Goal: Information Seeking & Learning: Learn about a topic

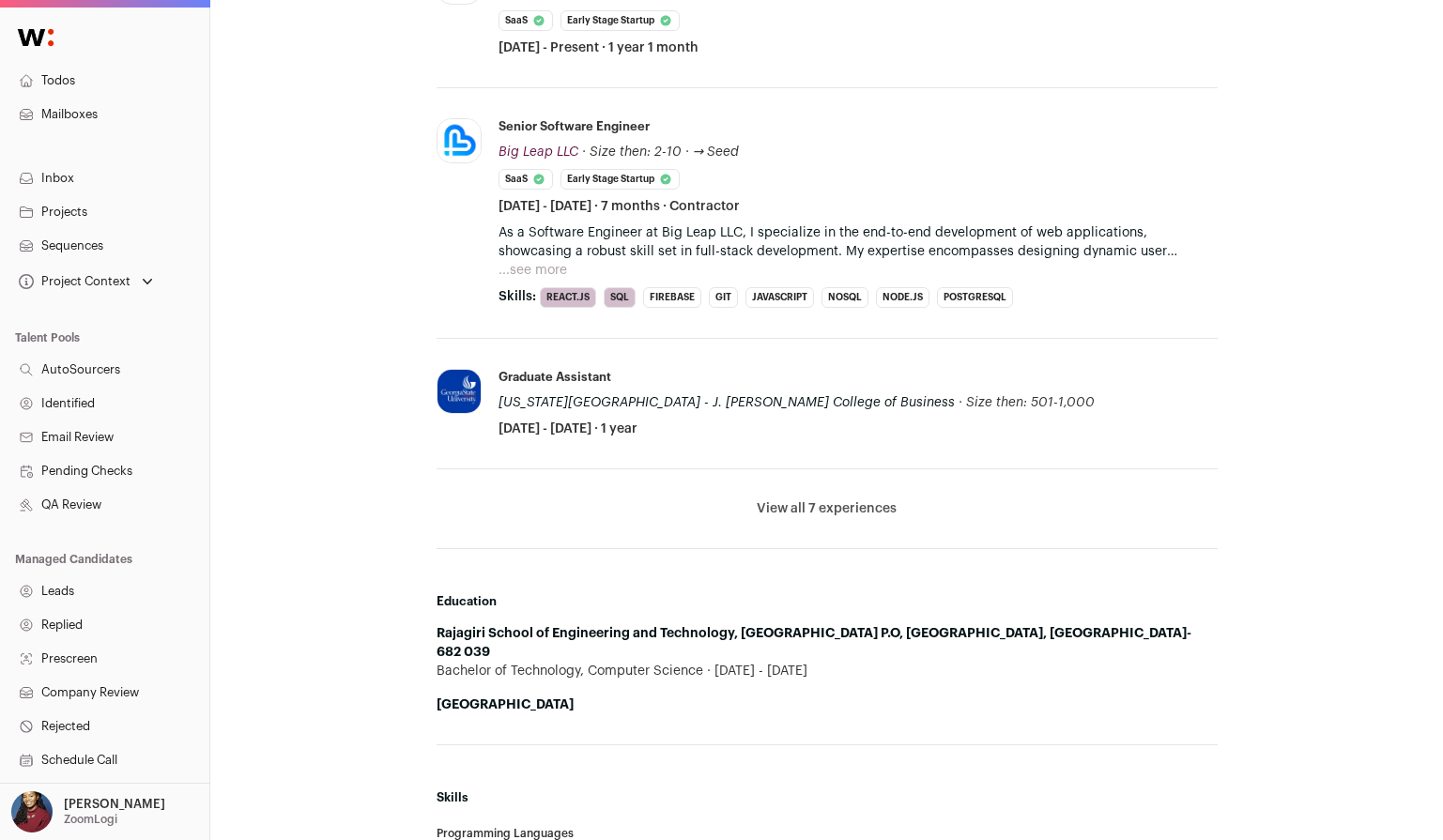
scroll to position [970, 0]
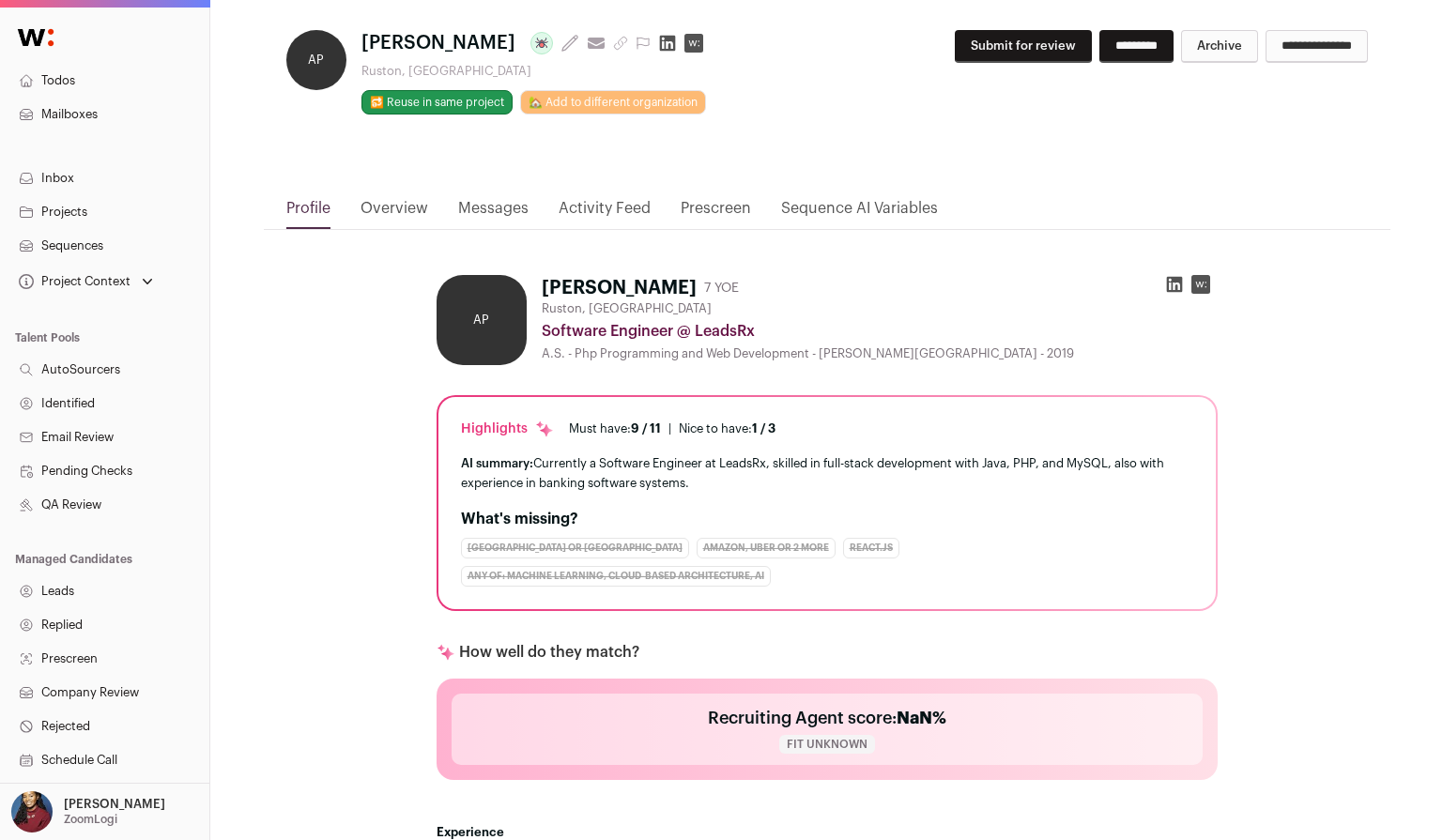
scroll to position [301, 0]
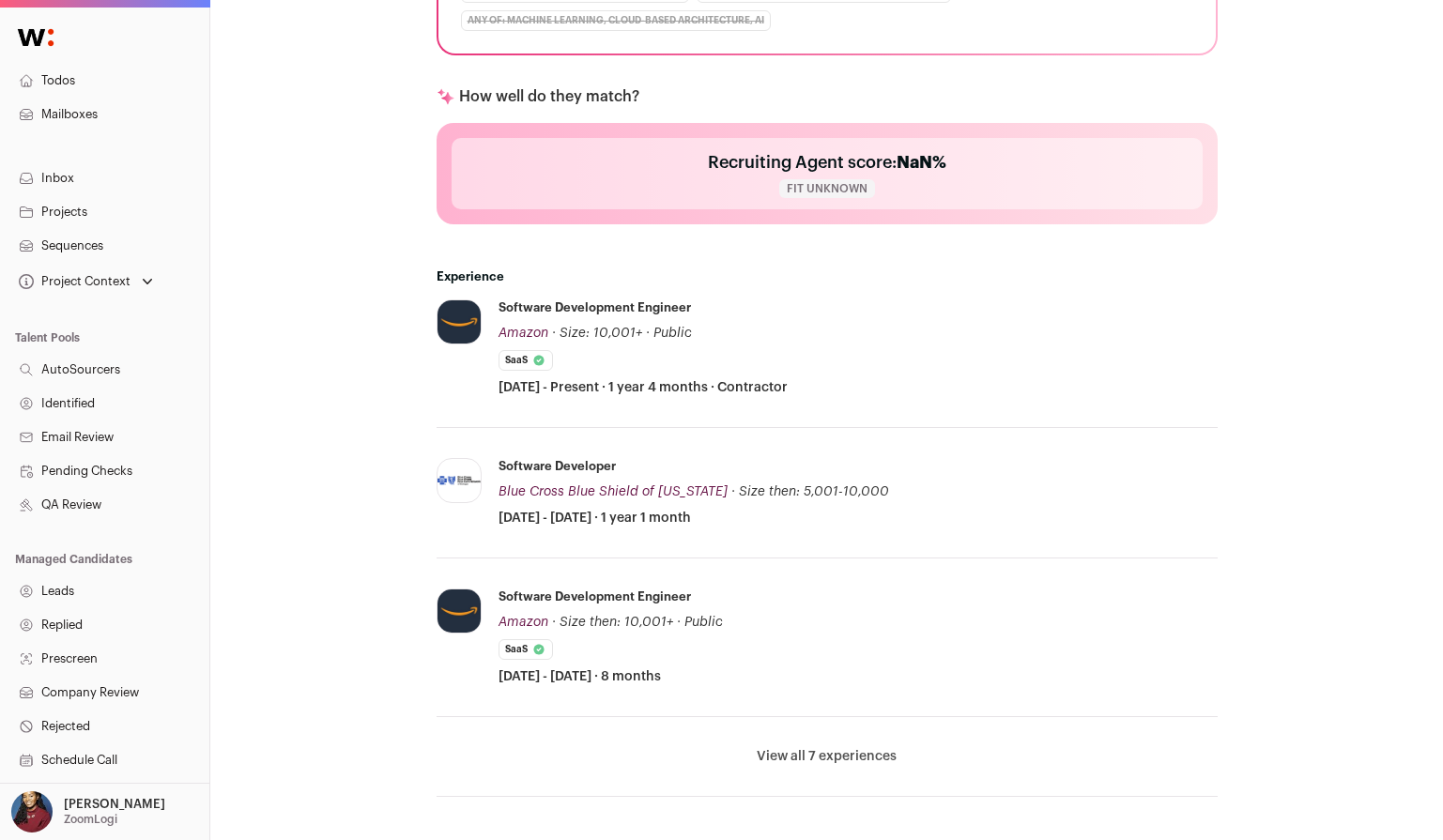
scroll to position [752, 0]
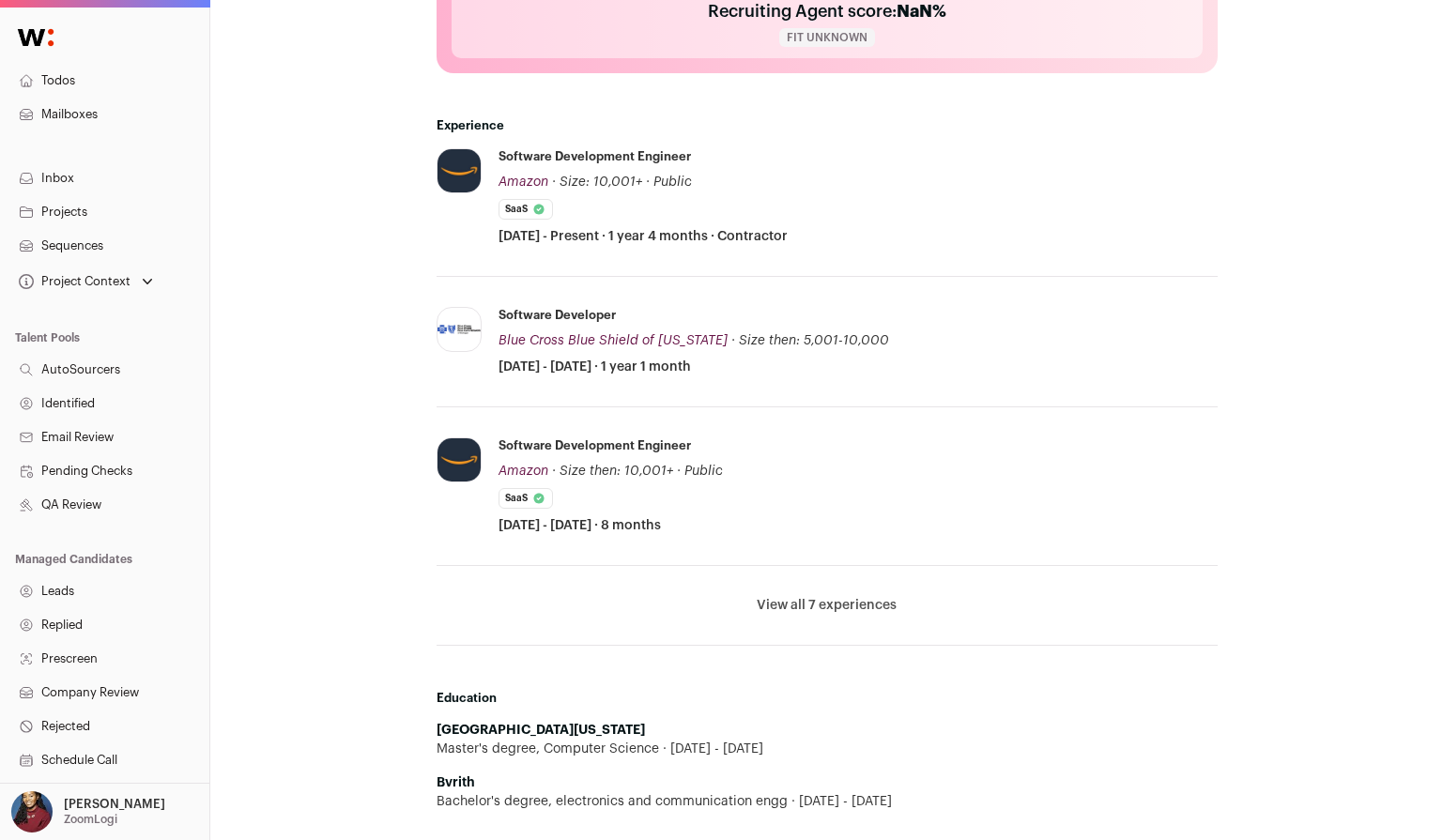
click at [826, 610] on button "View all 7 experiences" at bounding box center [826, 605] width 140 height 18
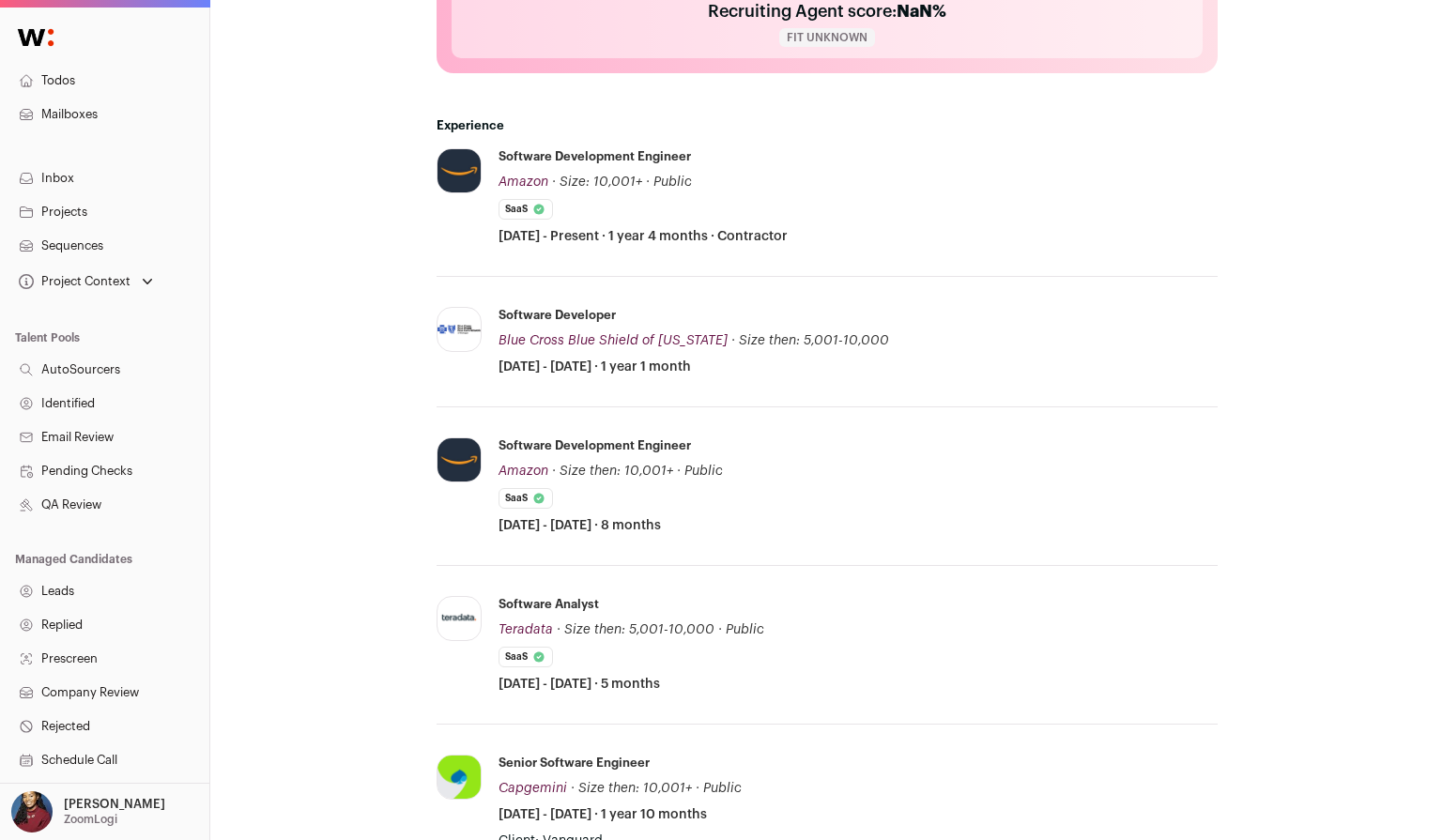
scroll to position [897, 0]
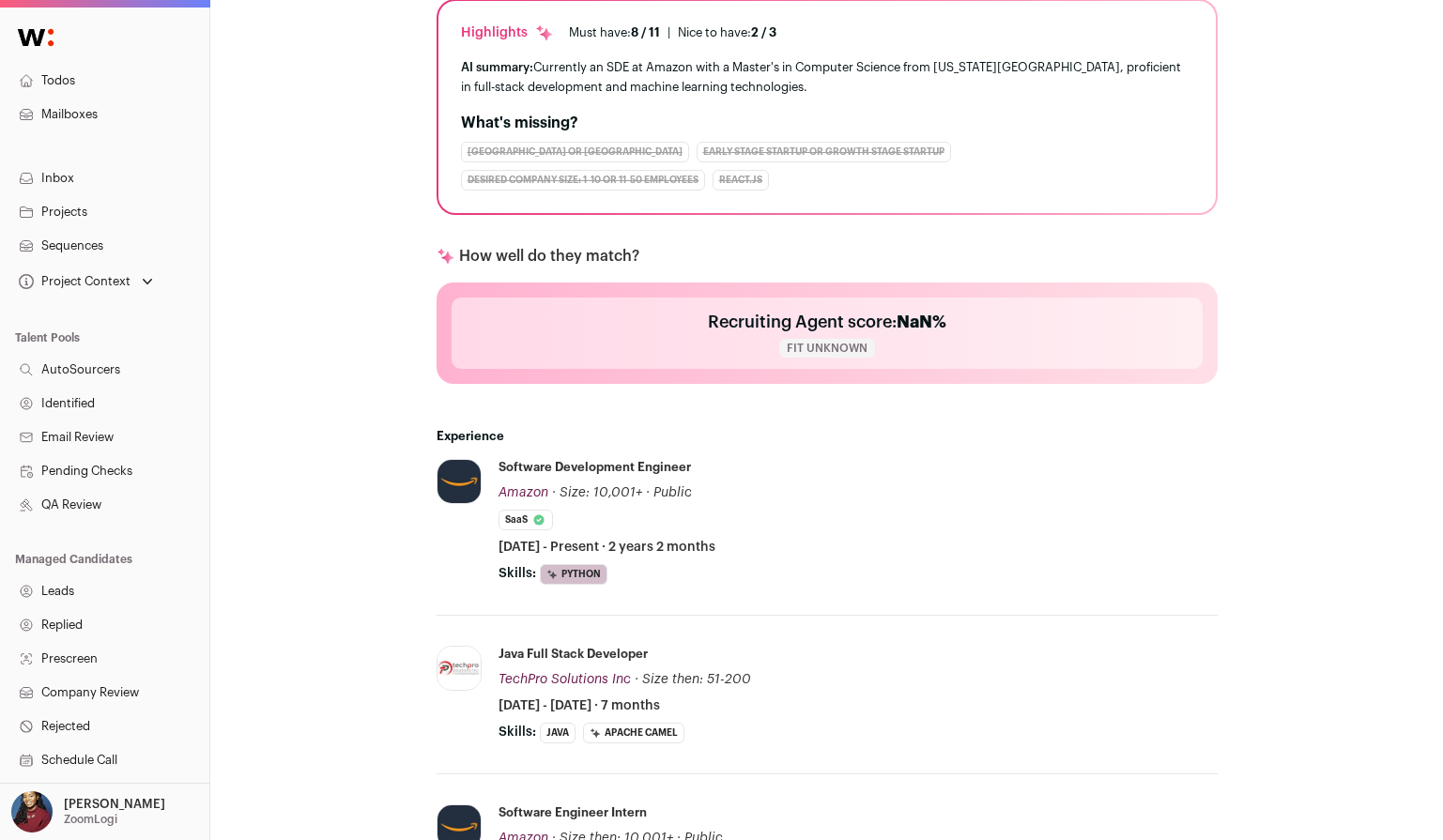
scroll to position [661, 0]
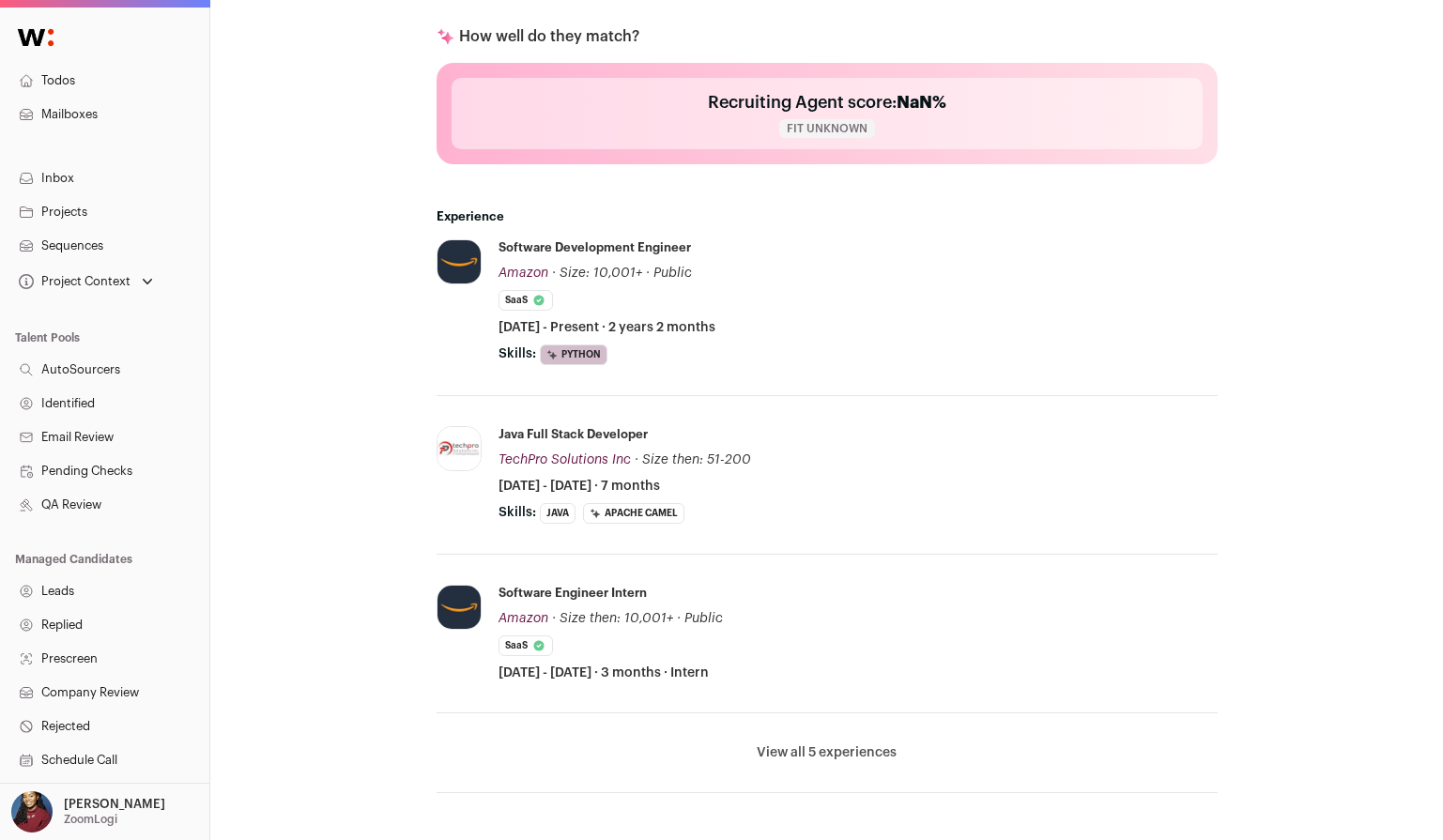
click at [801, 750] on button "View all 5 experiences" at bounding box center [826, 752] width 140 height 18
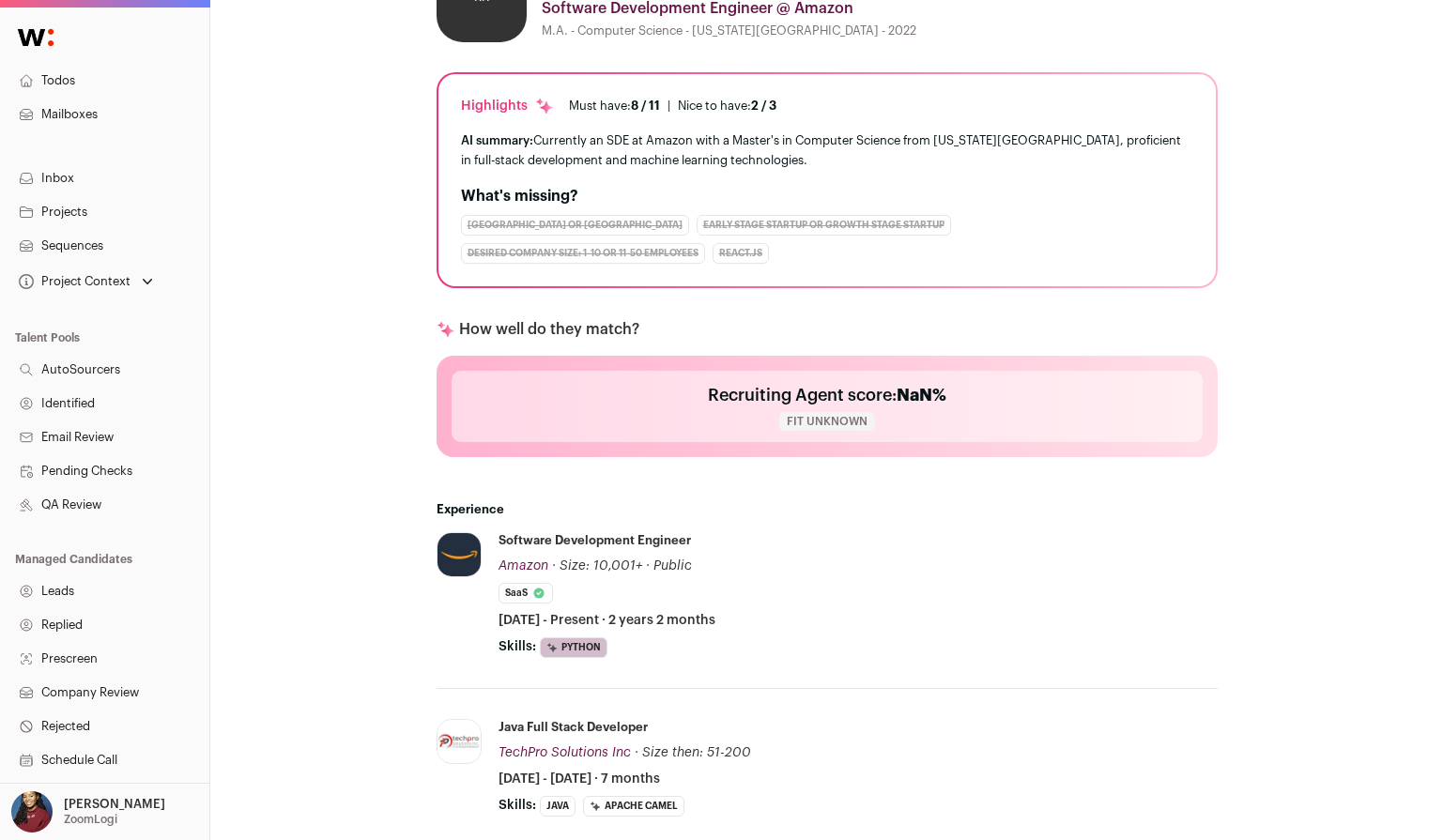
scroll to position [484, 0]
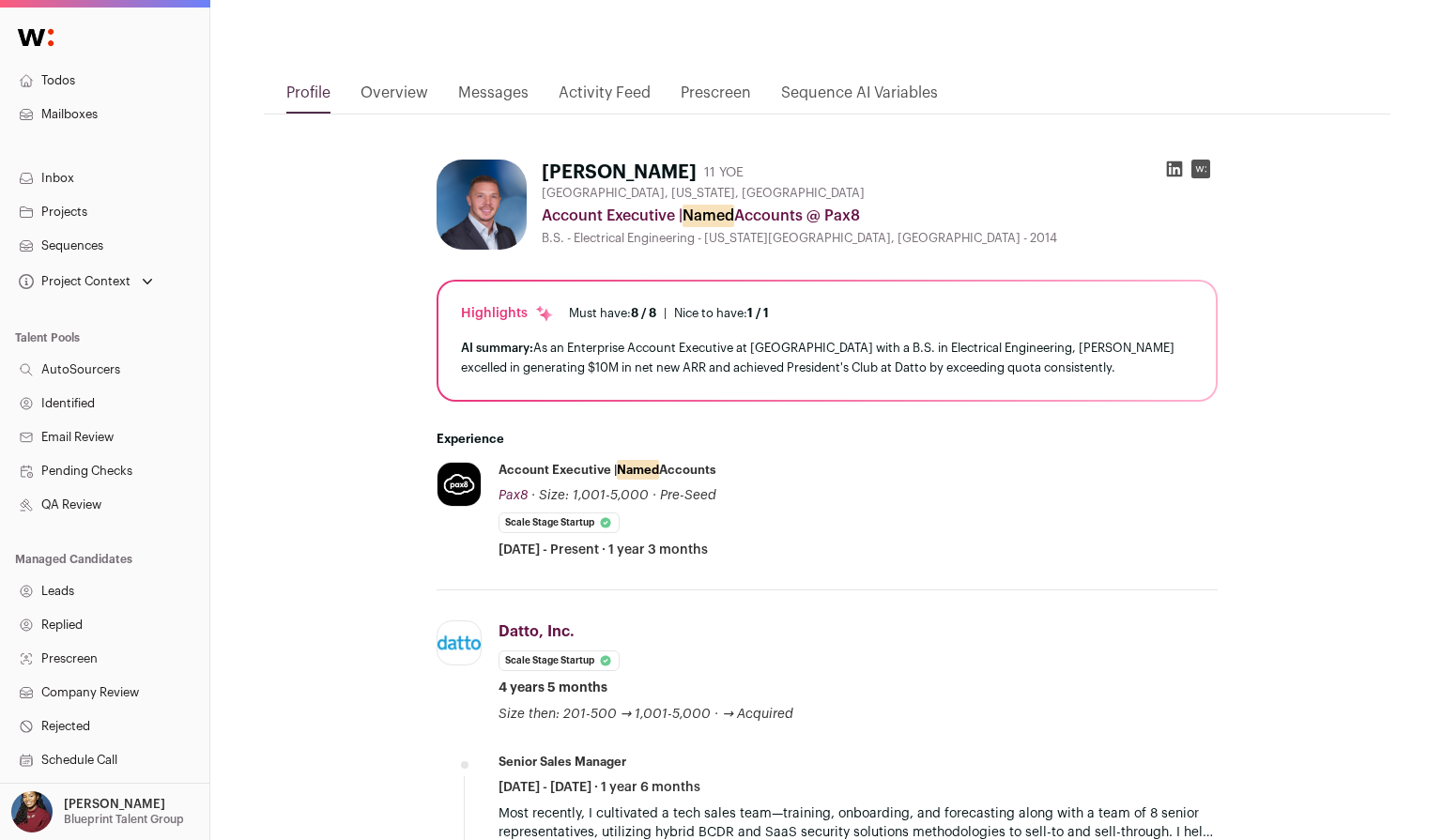
scroll to position [158, 0]
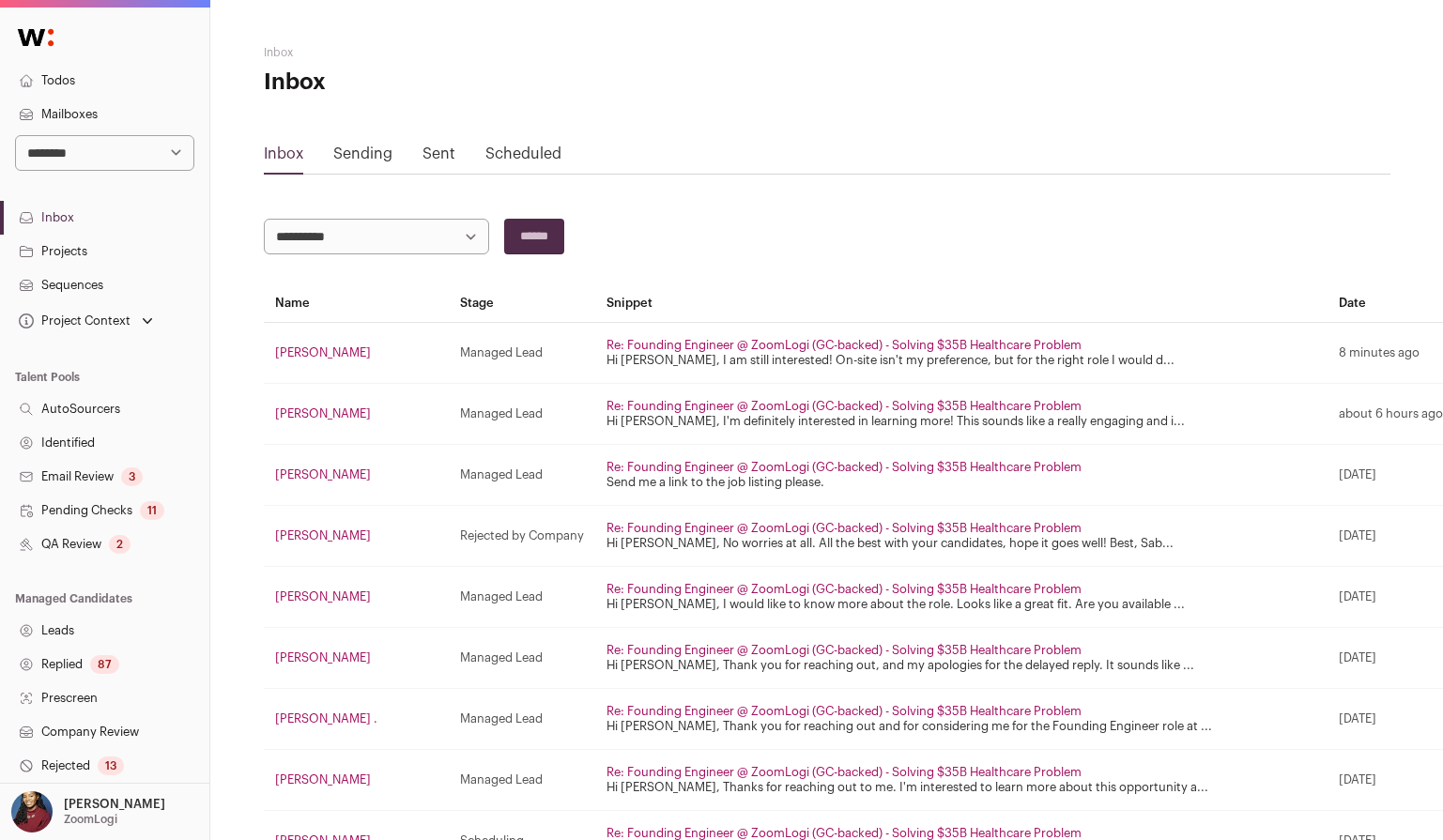
click at [148, 147] on select "**********" at bounding box center [105, 152] width 179 height 36
select select "***"
click at [15, 135] on select "**********" at bounding box center [105, 152] width 179 height 36
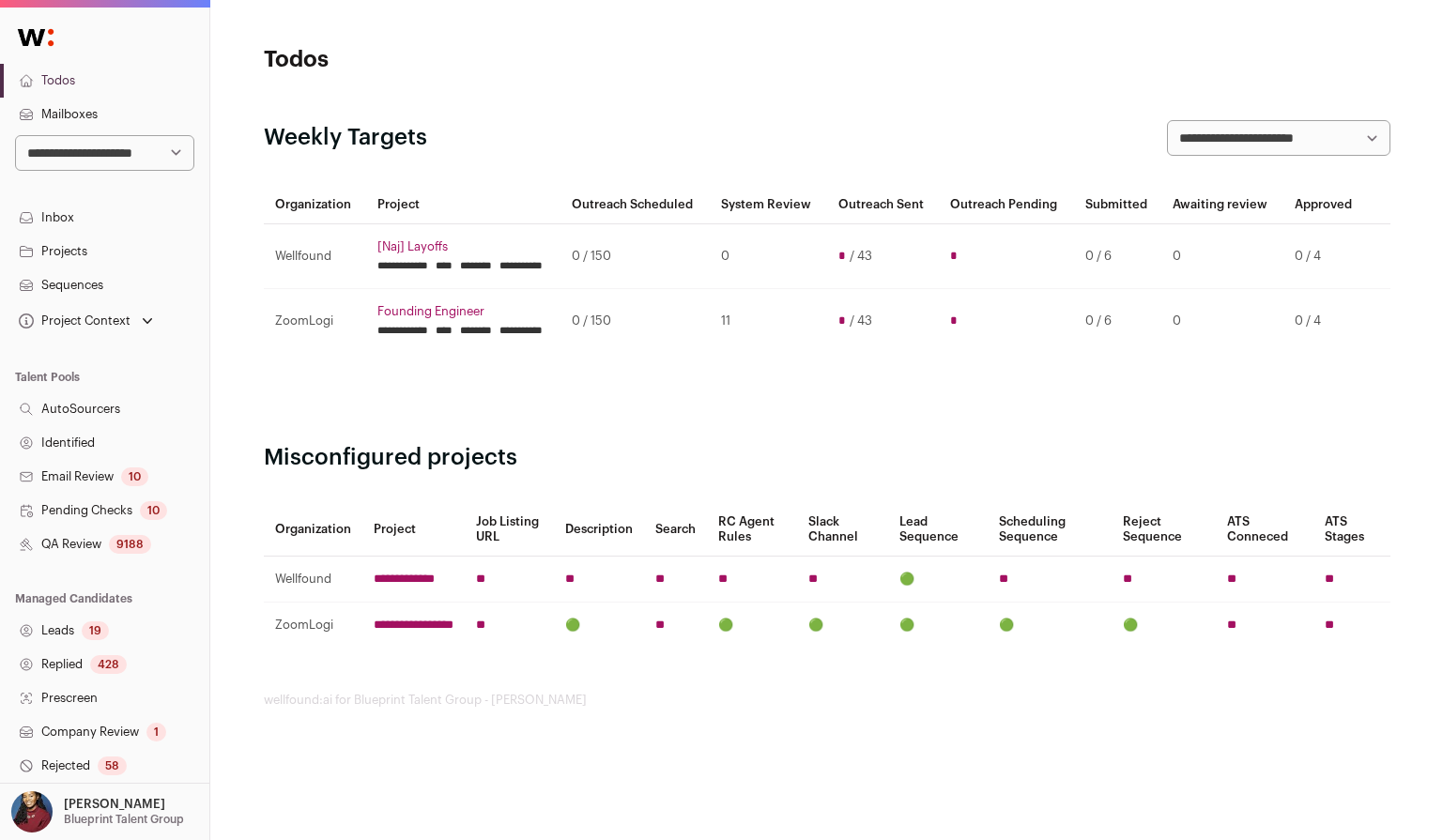
click at [92, 277] on link "Sequences" at bounding box center [104, 285] width 209 height 34
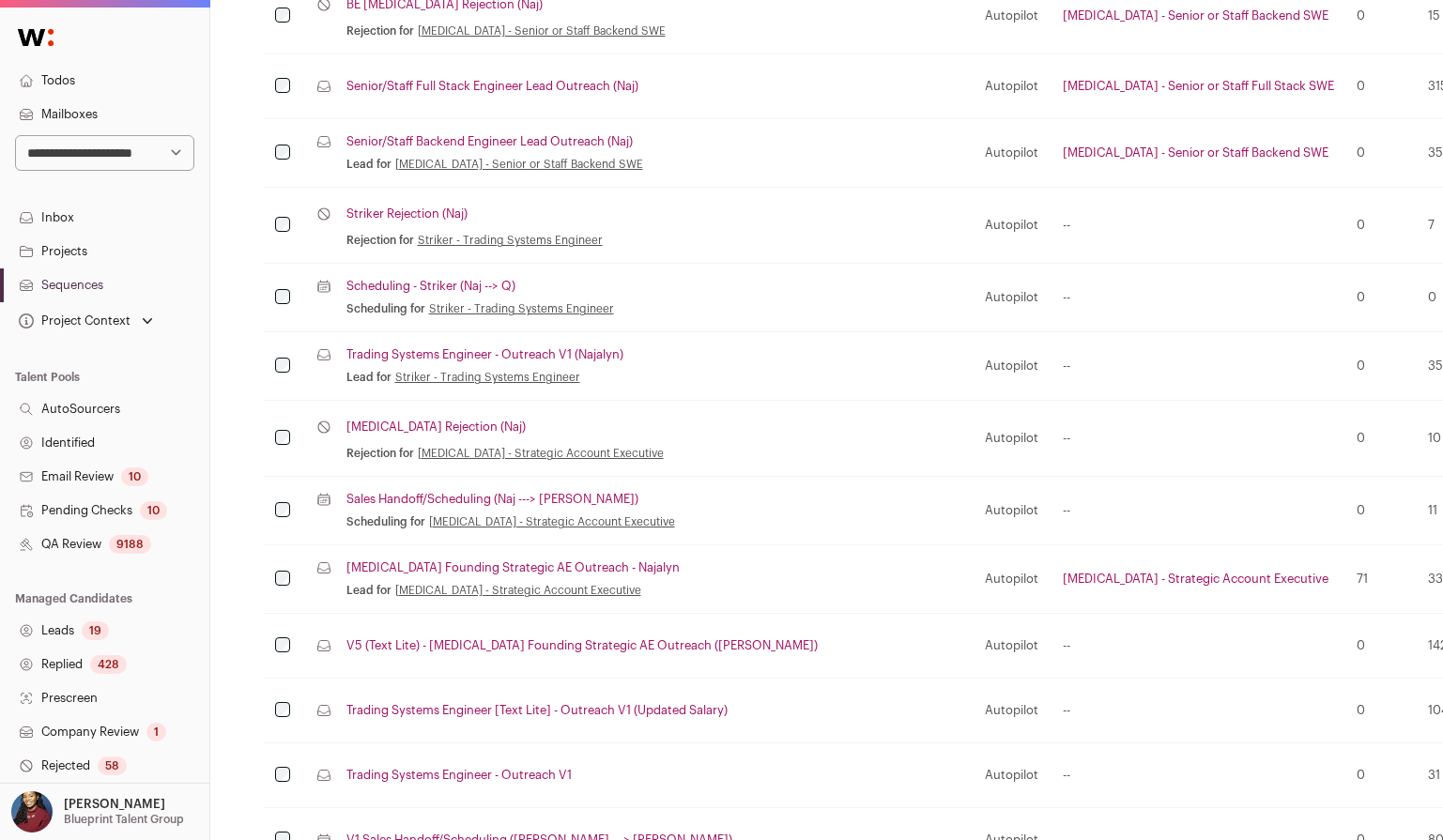
scroll to position [957, 0]
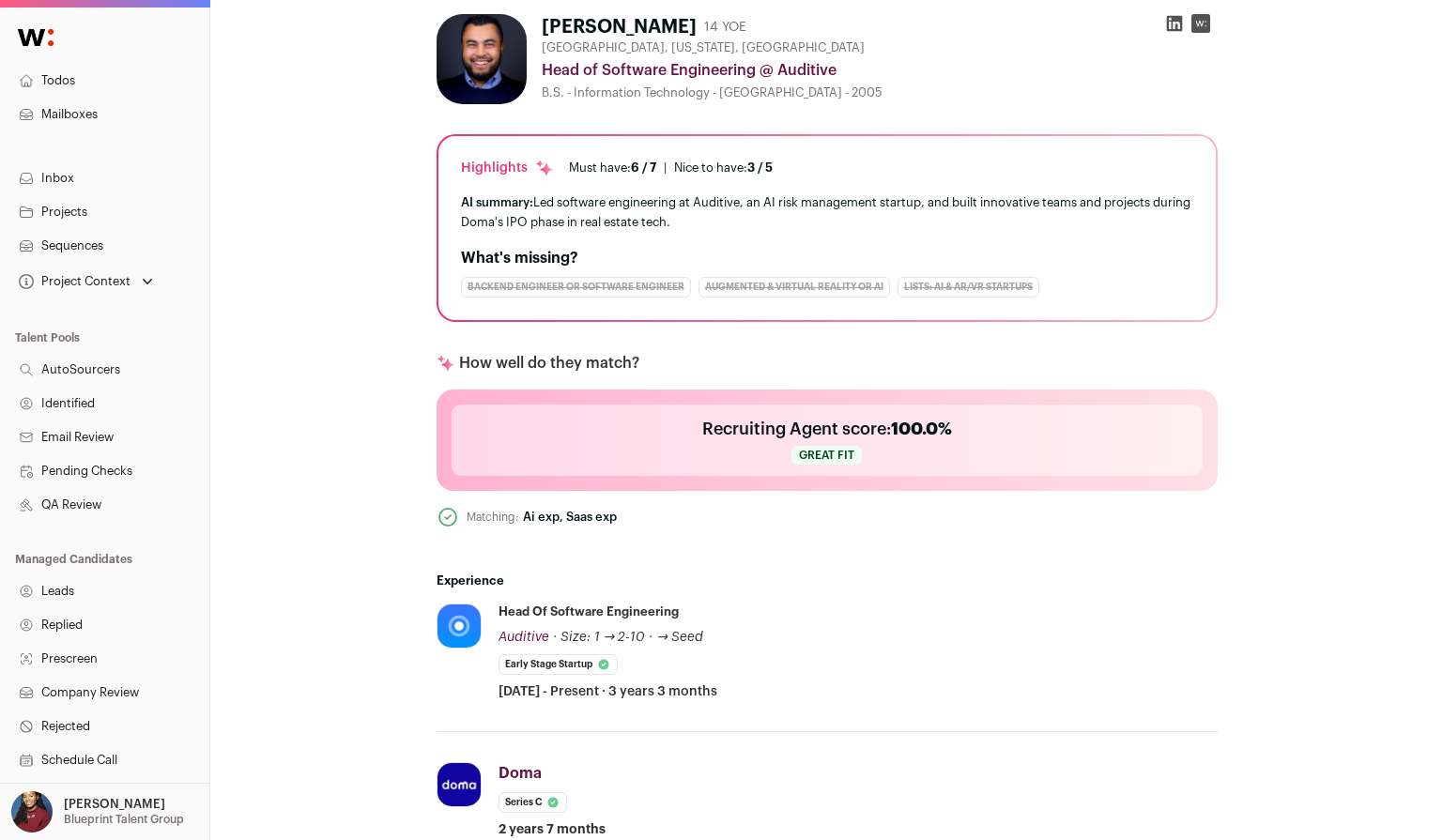
scroll to position [314, 0]
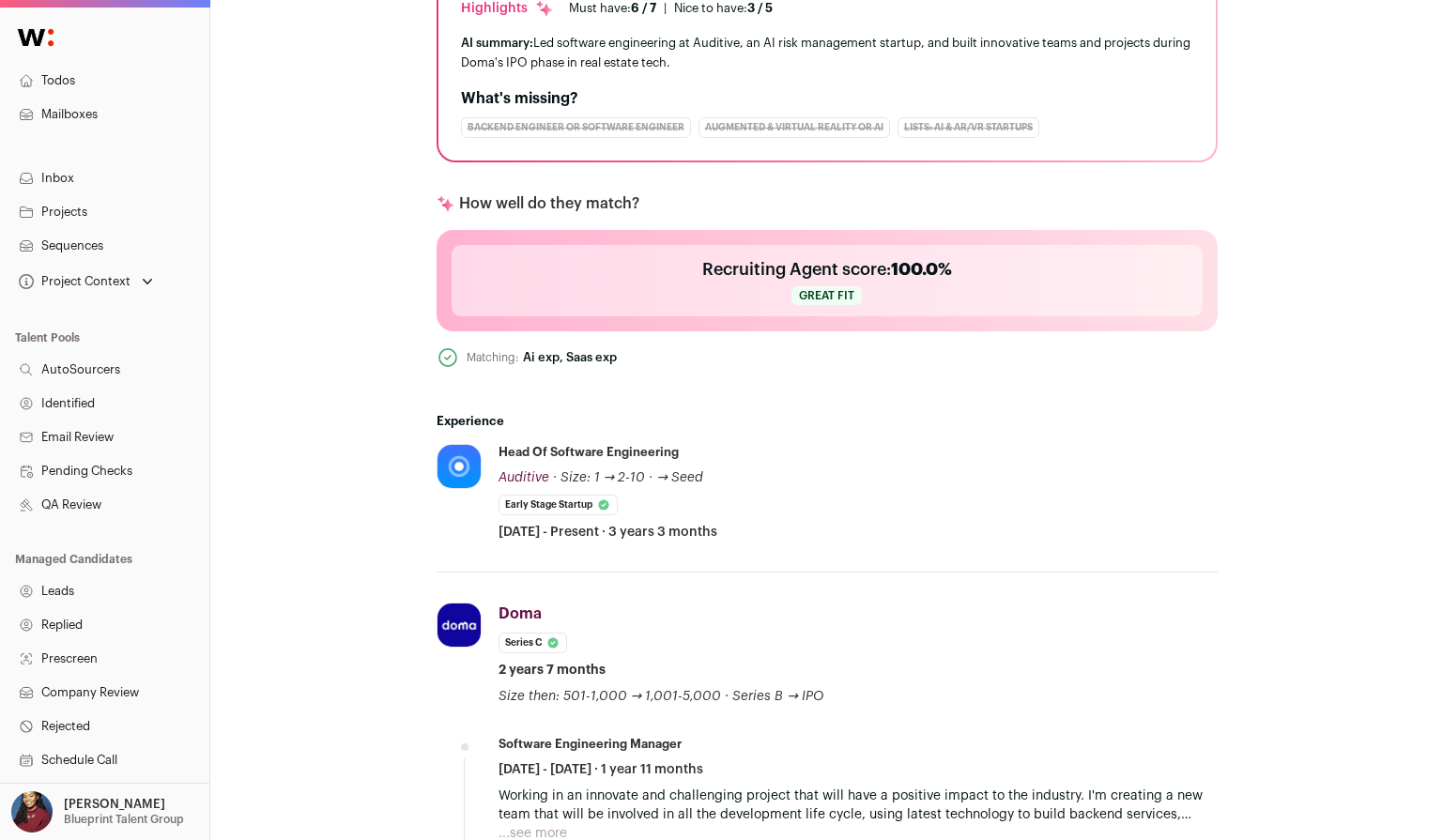
scroll to position [176, 0]
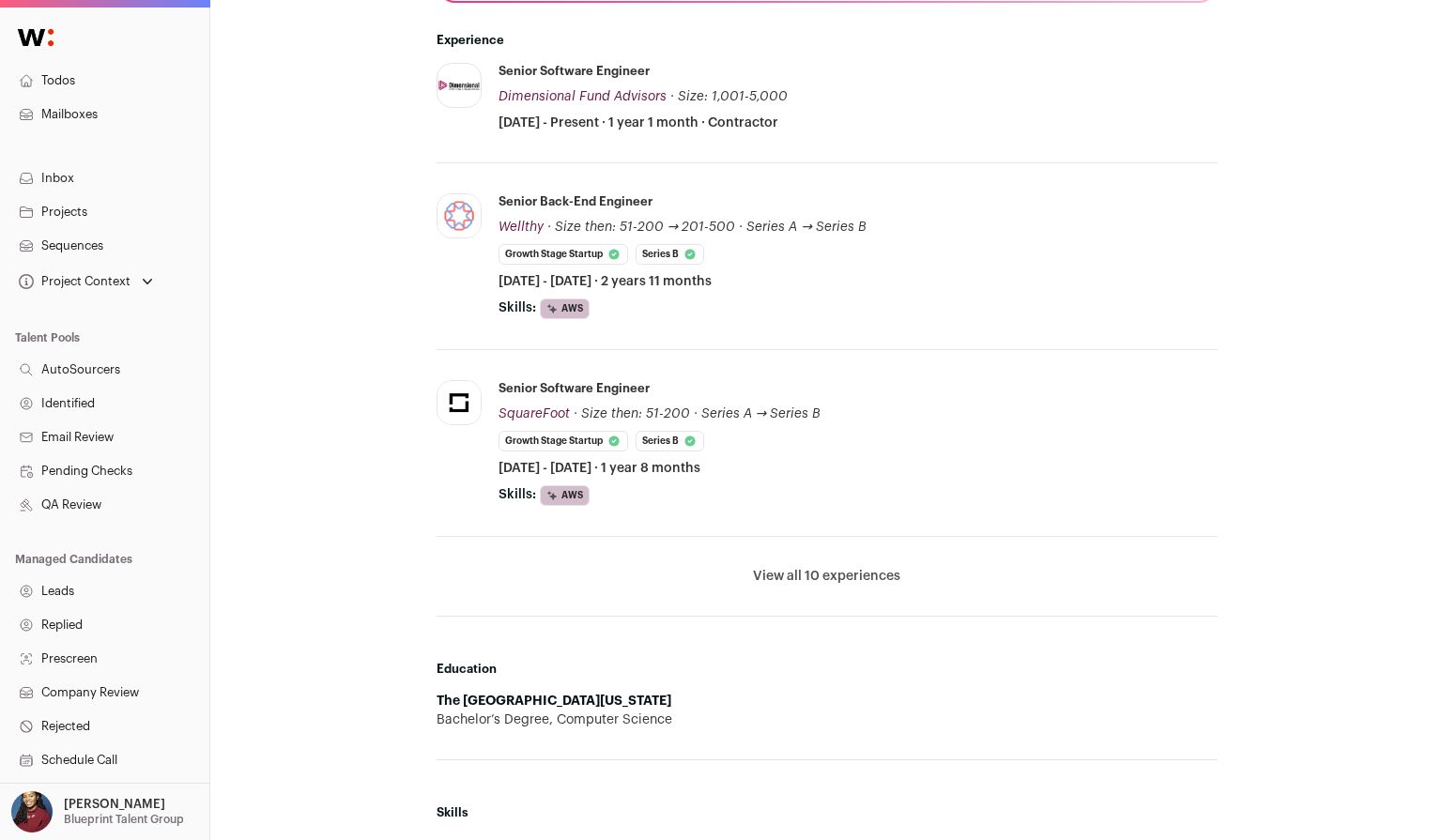
scroll to position [767, 0]
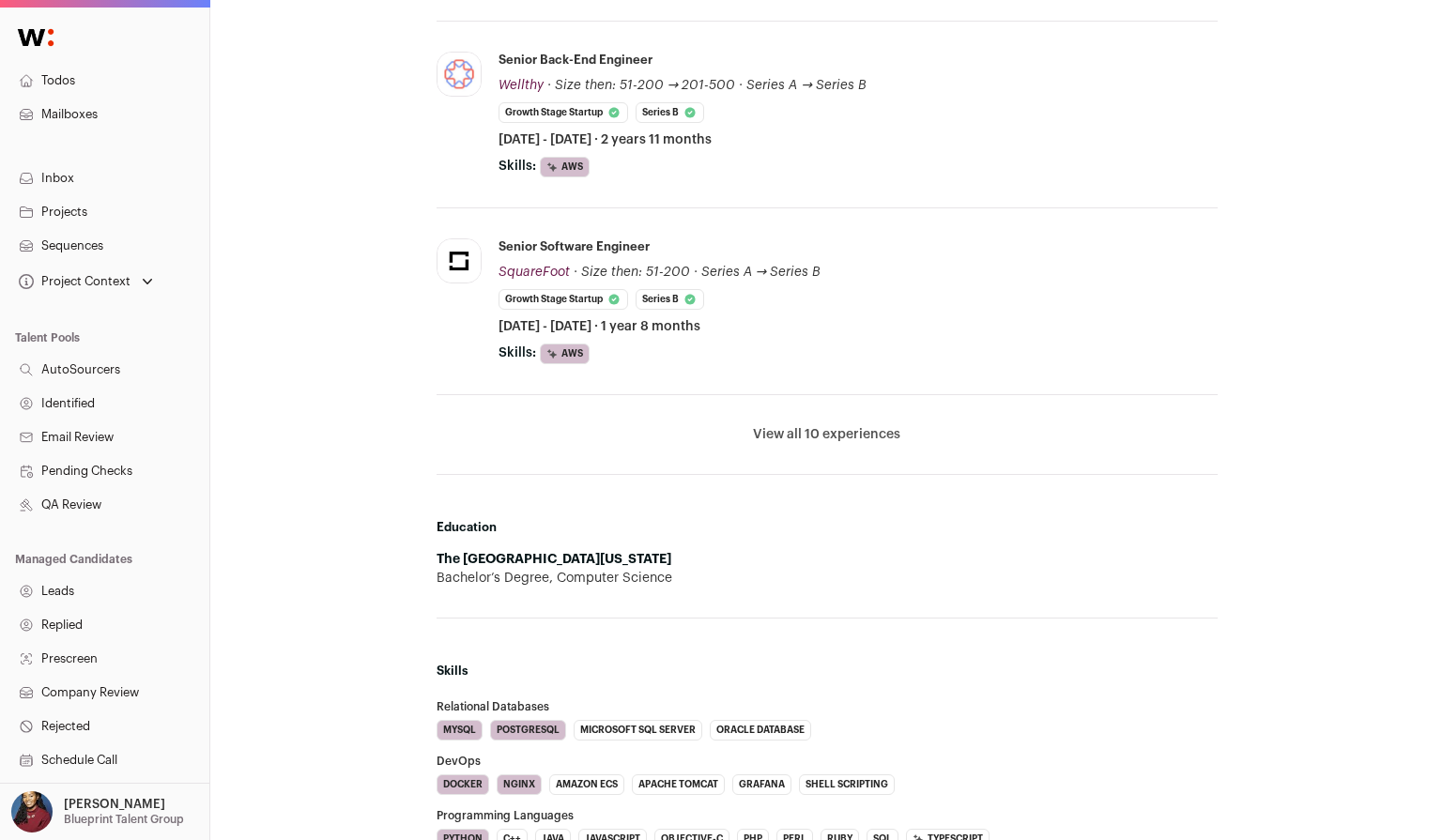
click at [803, 435] on button "View all 10 experiences" at bounding box center [827, 434] width 148 height 18
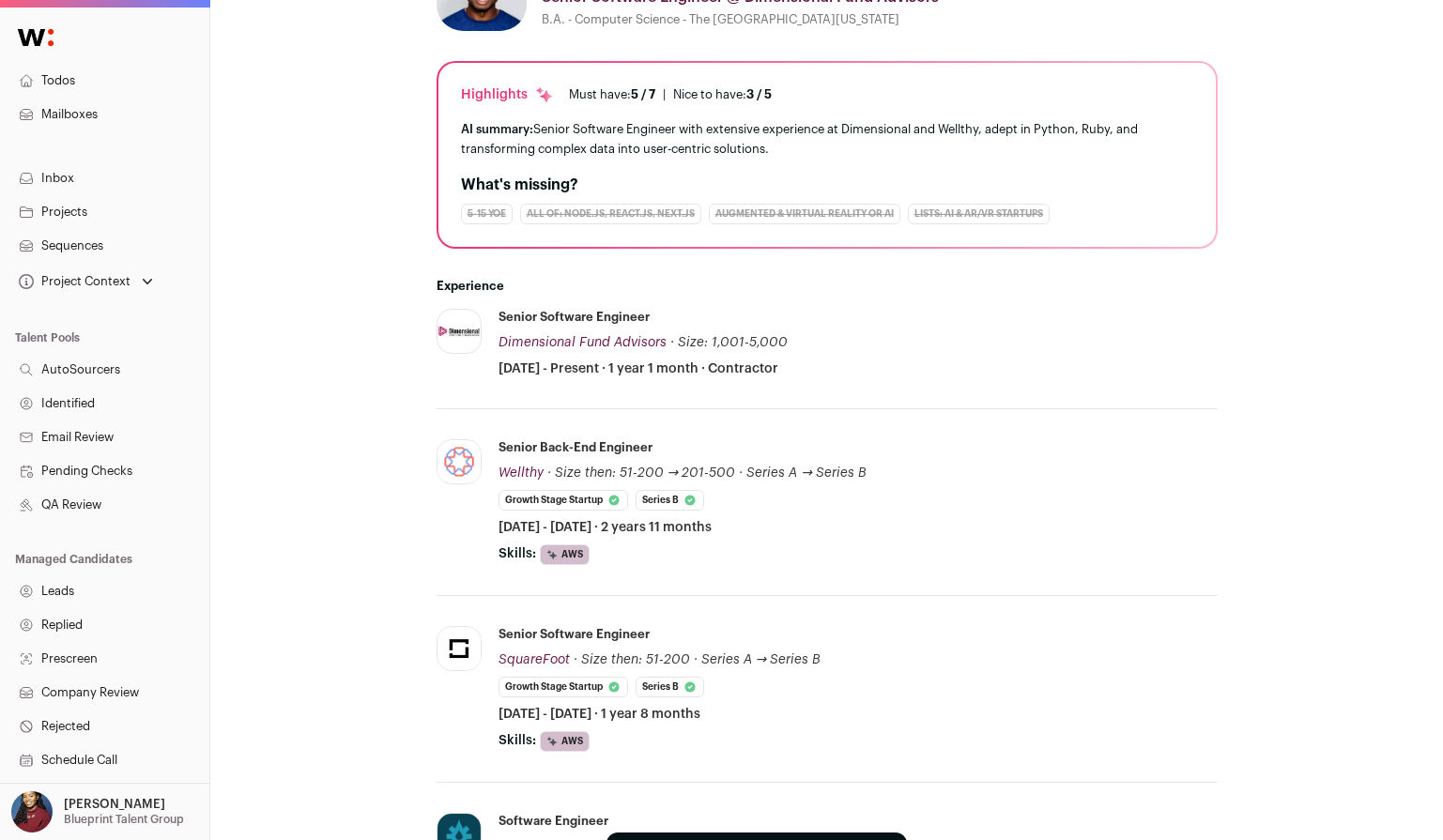
scroll to position [0, 0]
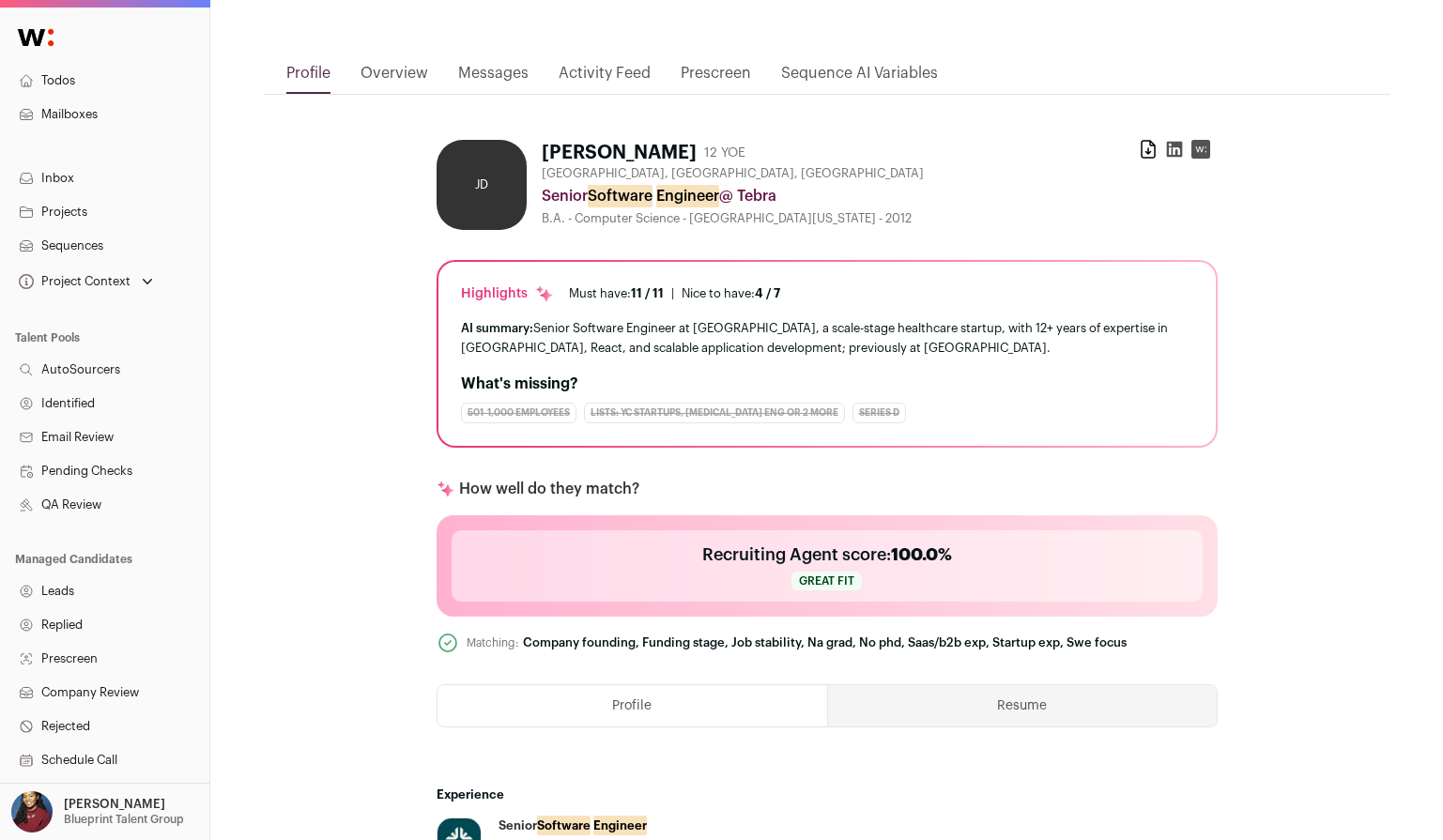
scroll to position [168, 0]
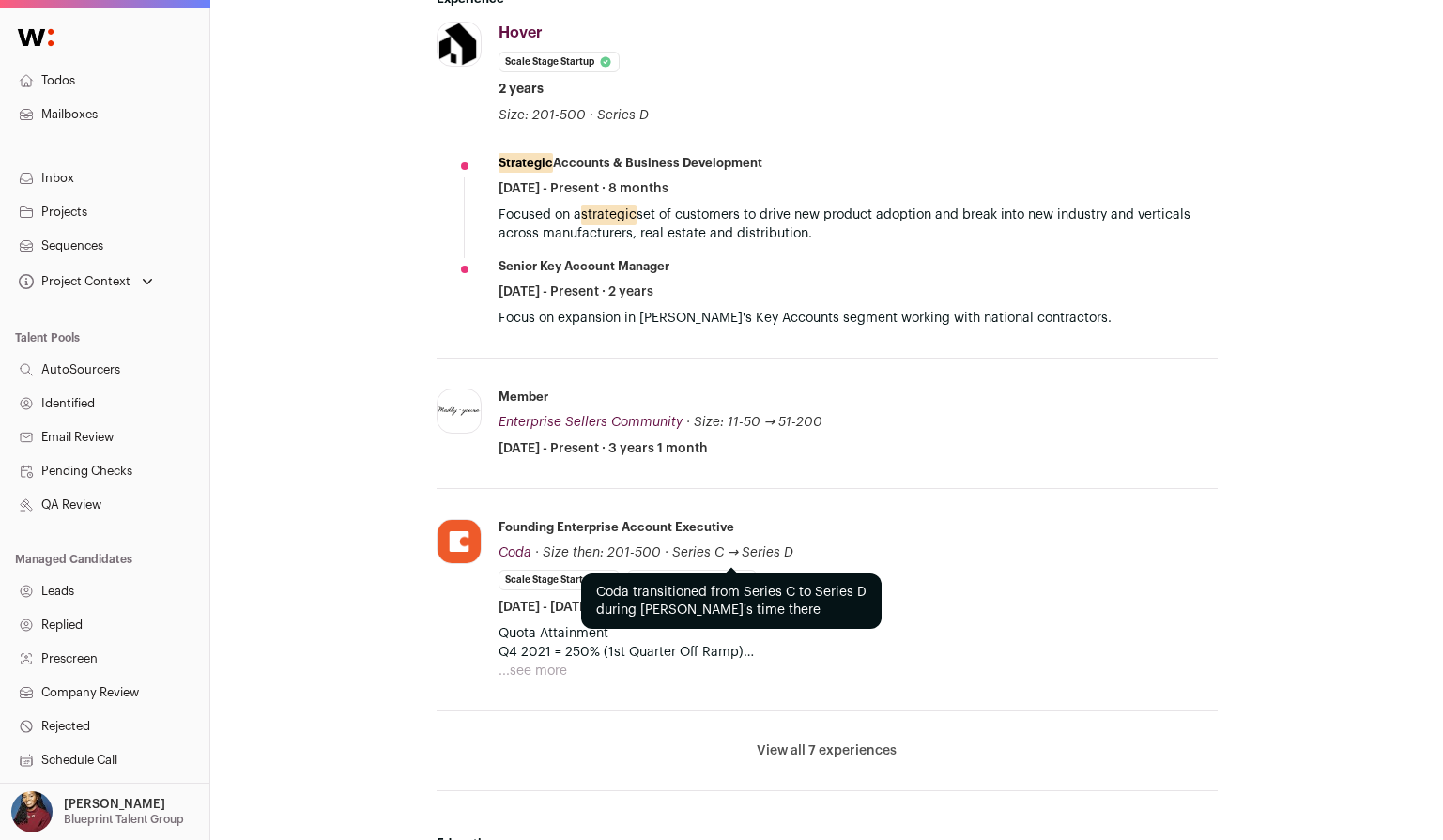
scroll to position [1067, 0]
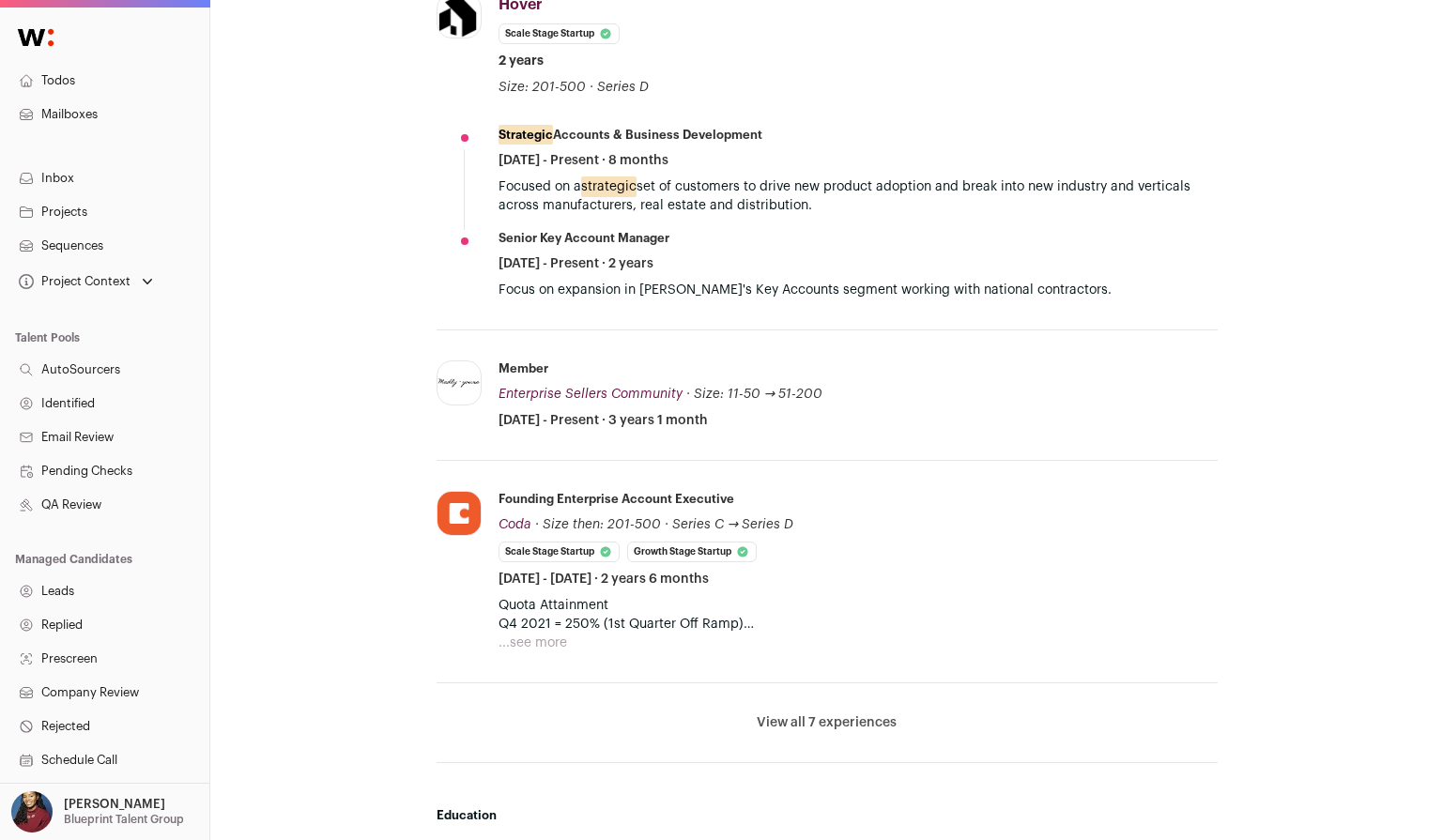
click at [813, 728] on button "View all 7 experiences" at bounding box center [826, 722] width 140 height 18
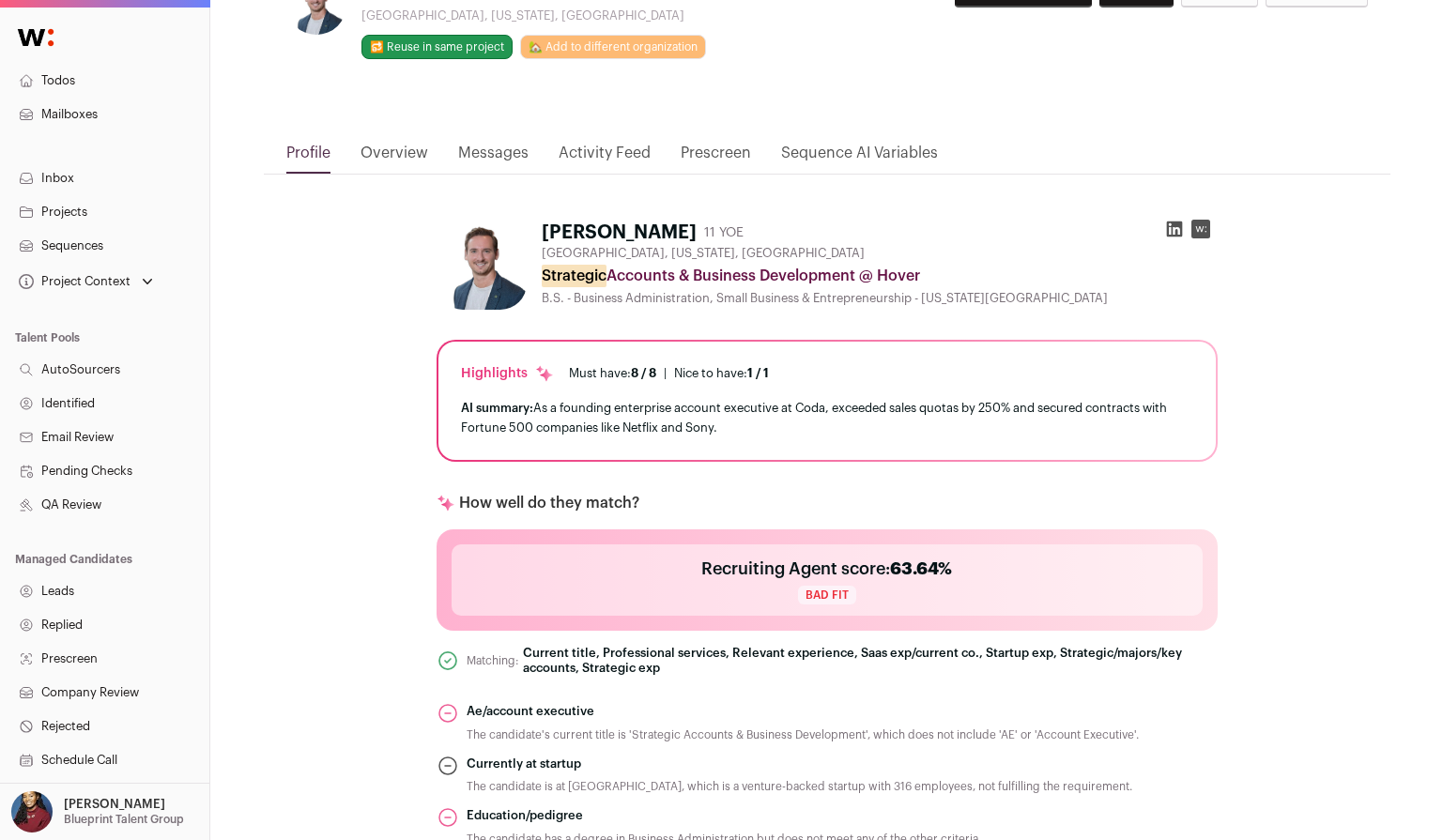
scroll to position [91, 0]
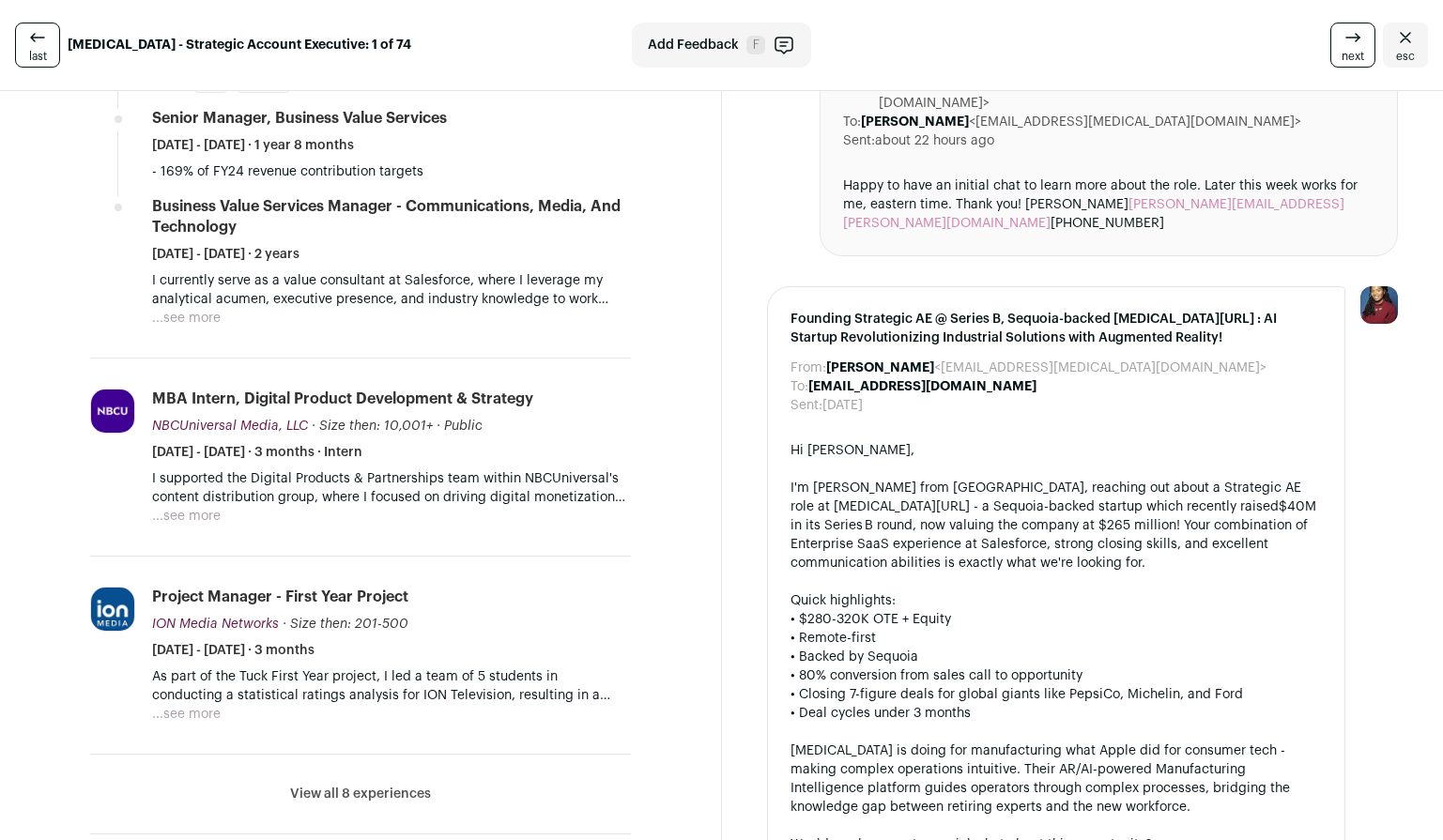
scroll to position [723, 0]
click at [357, 805] on li "View all 8 experiences View less" at bounding box center [360, 793] width 541 height 80
click at [357, 795] on button "View all 8 experiences" at bounding box center [361, 792] width 141 height 18
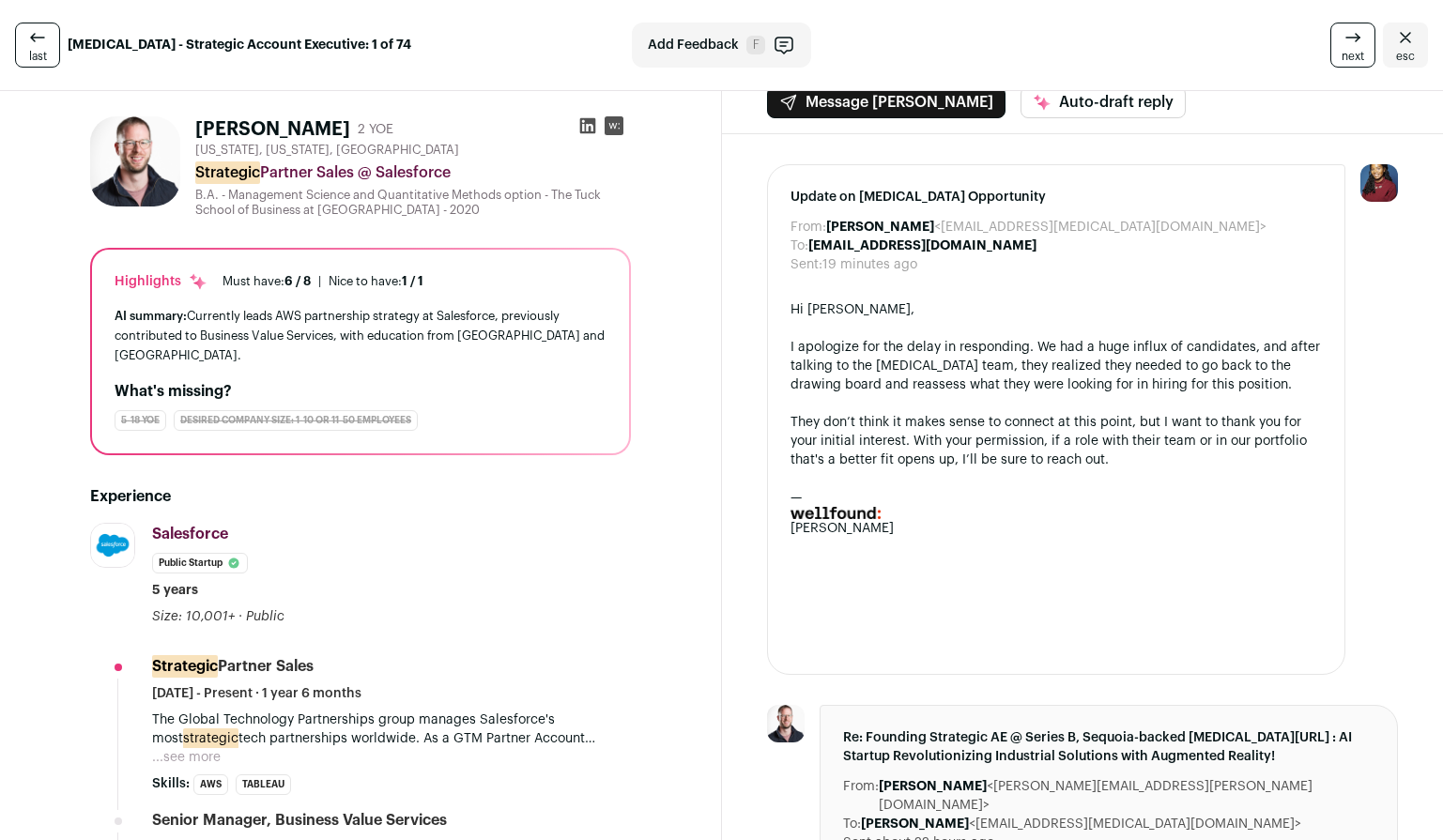
scroll to position [0, 0]
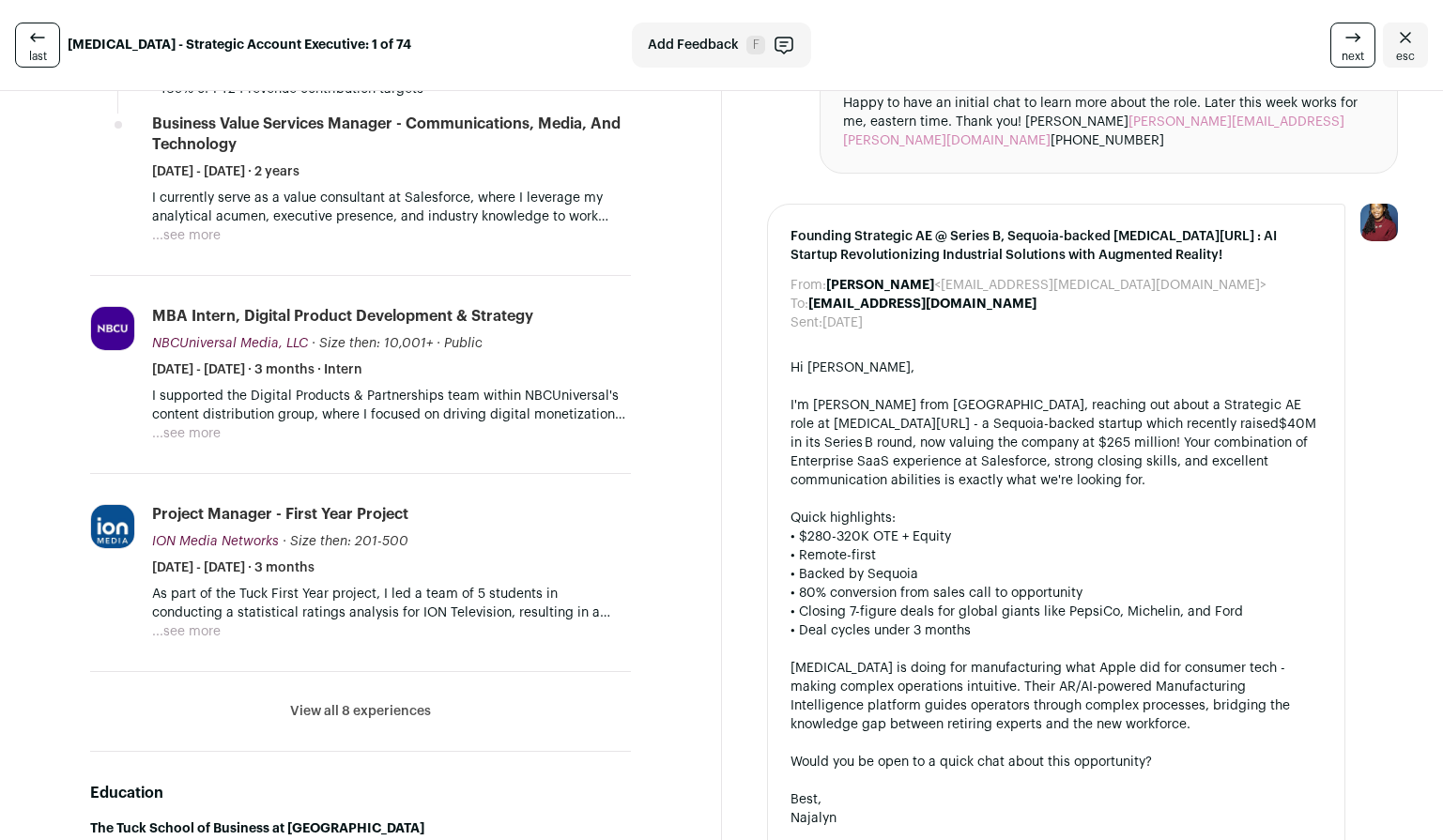
scroll to position [899, 0]
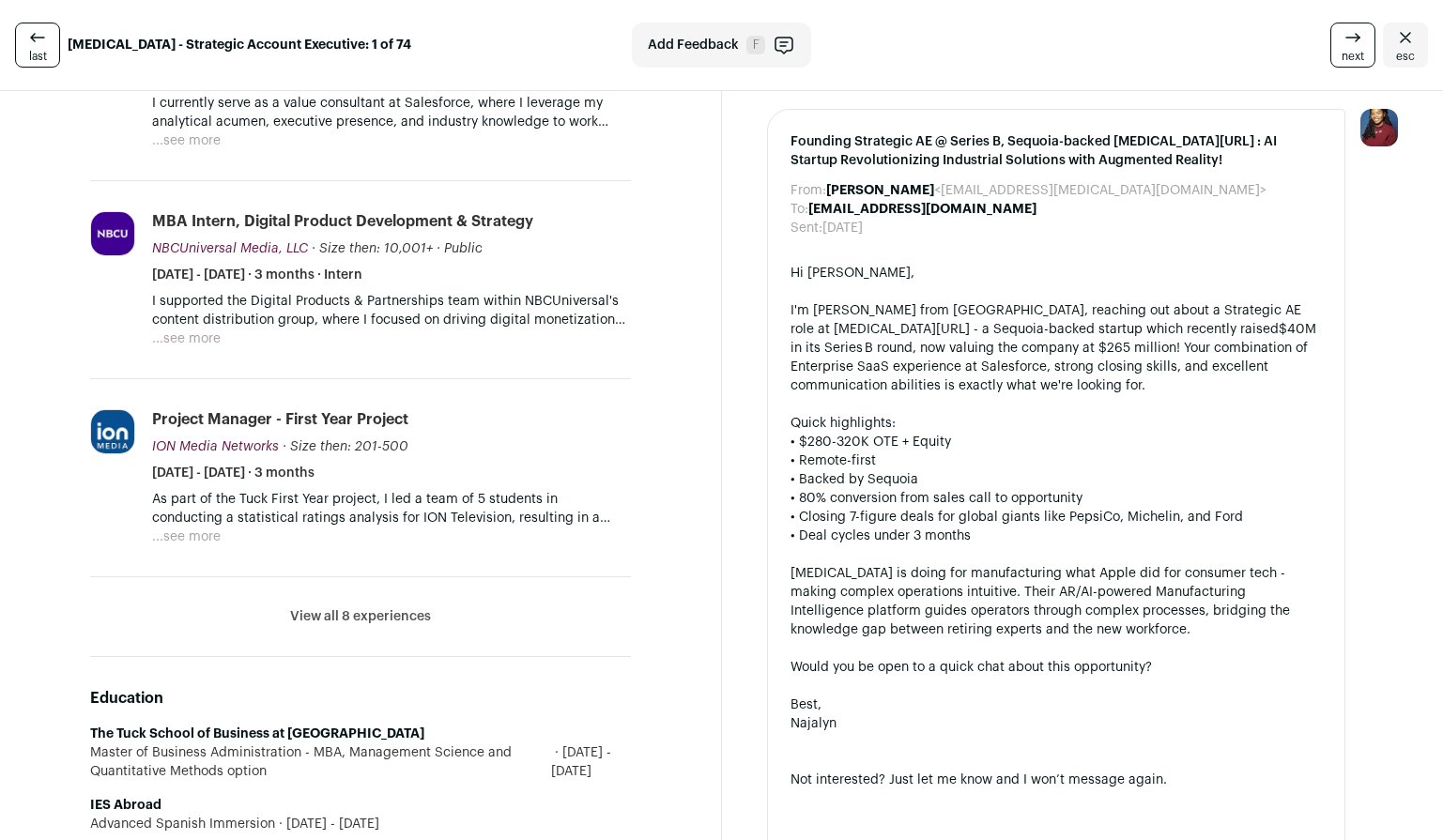
click at [354, 617] on button "View all 8 experiences" at bounding box center [361, 616] width 141 height 18
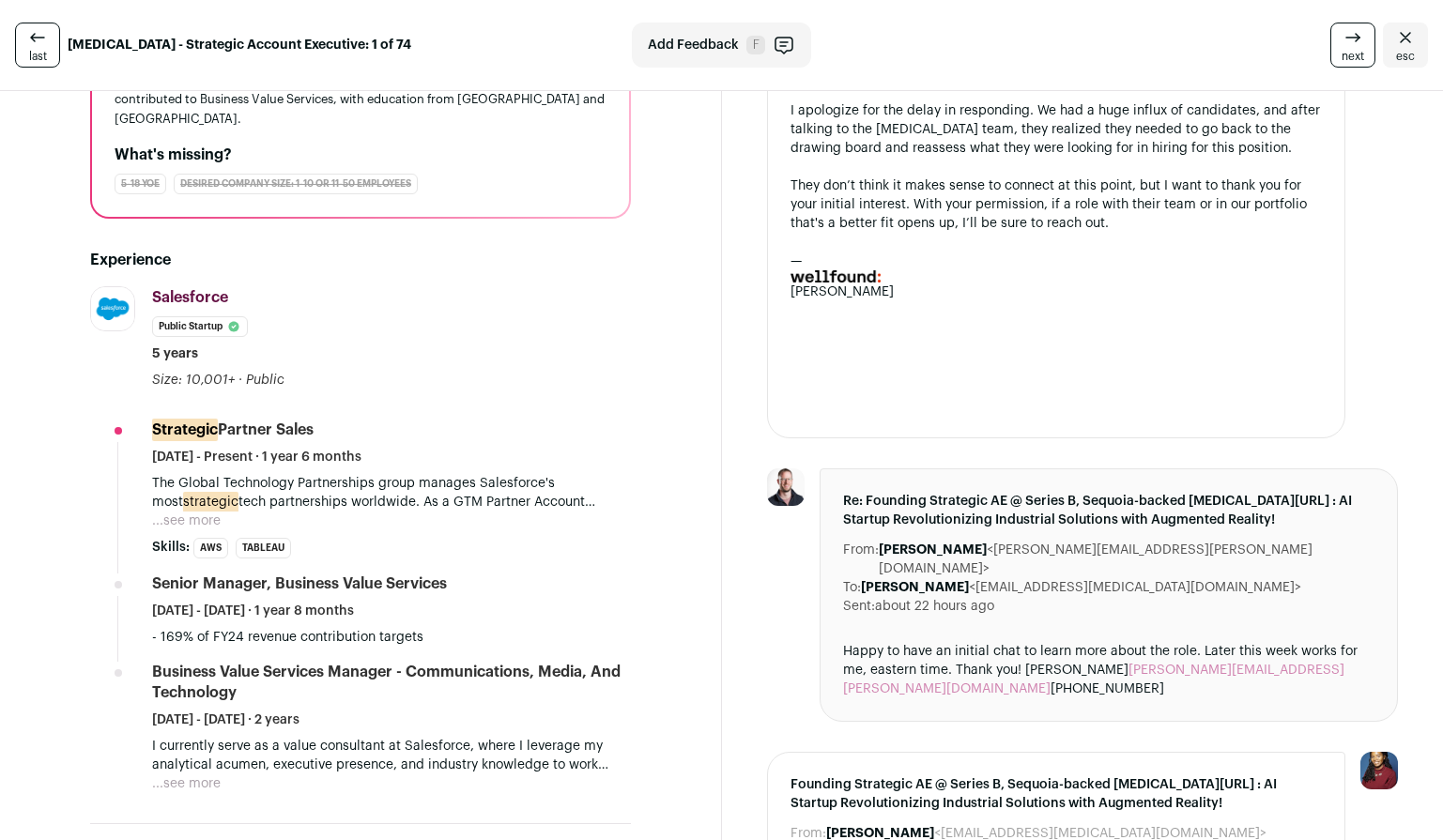
scroll to position [0, 0]
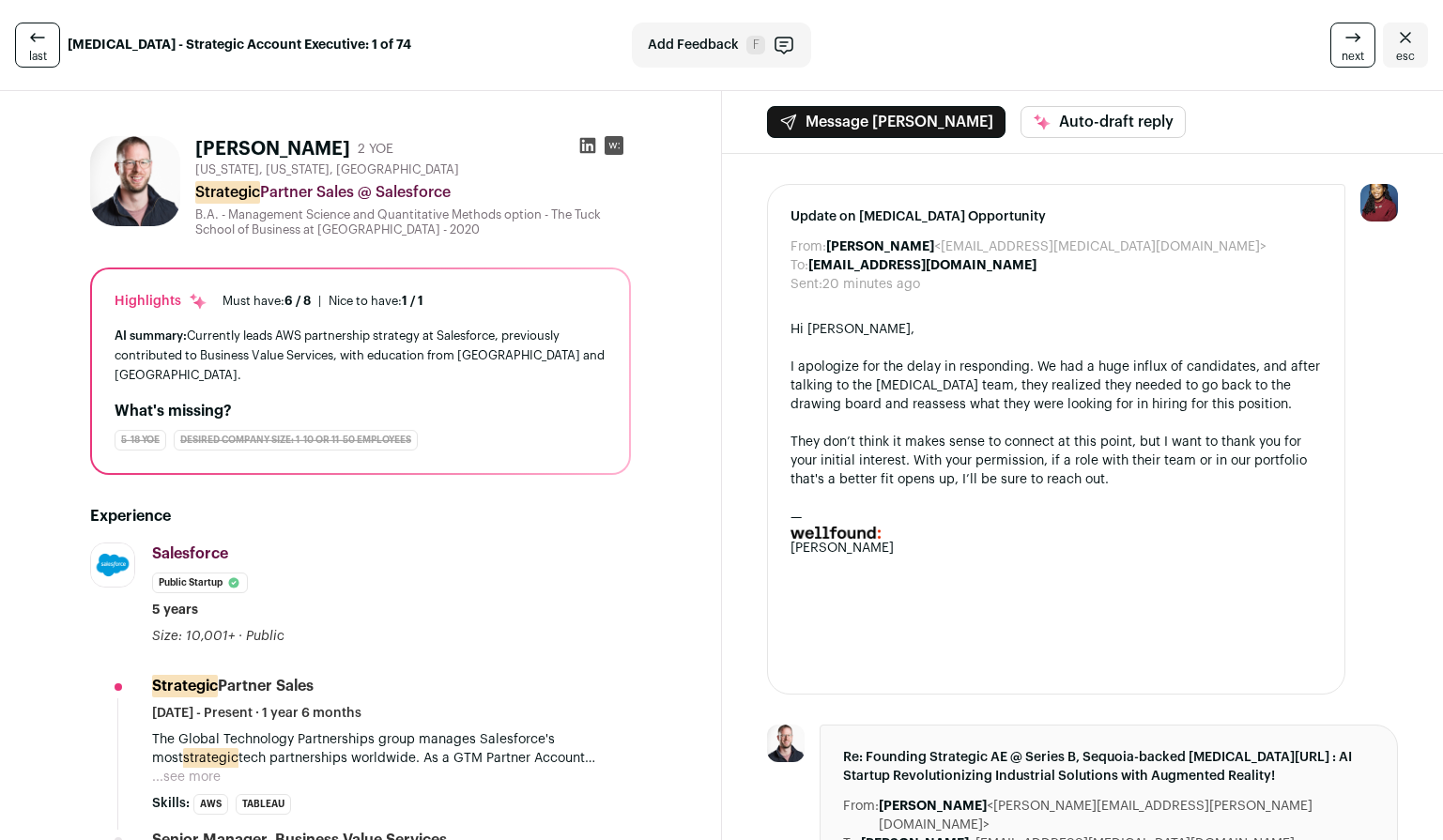
click at [288, 146] on h1 "Peter Struckmeyer" at bounding box center [272, 149] width 155 height 26
click at [613, 146] on icon at bounding box center [613, 146] width 11 height 6
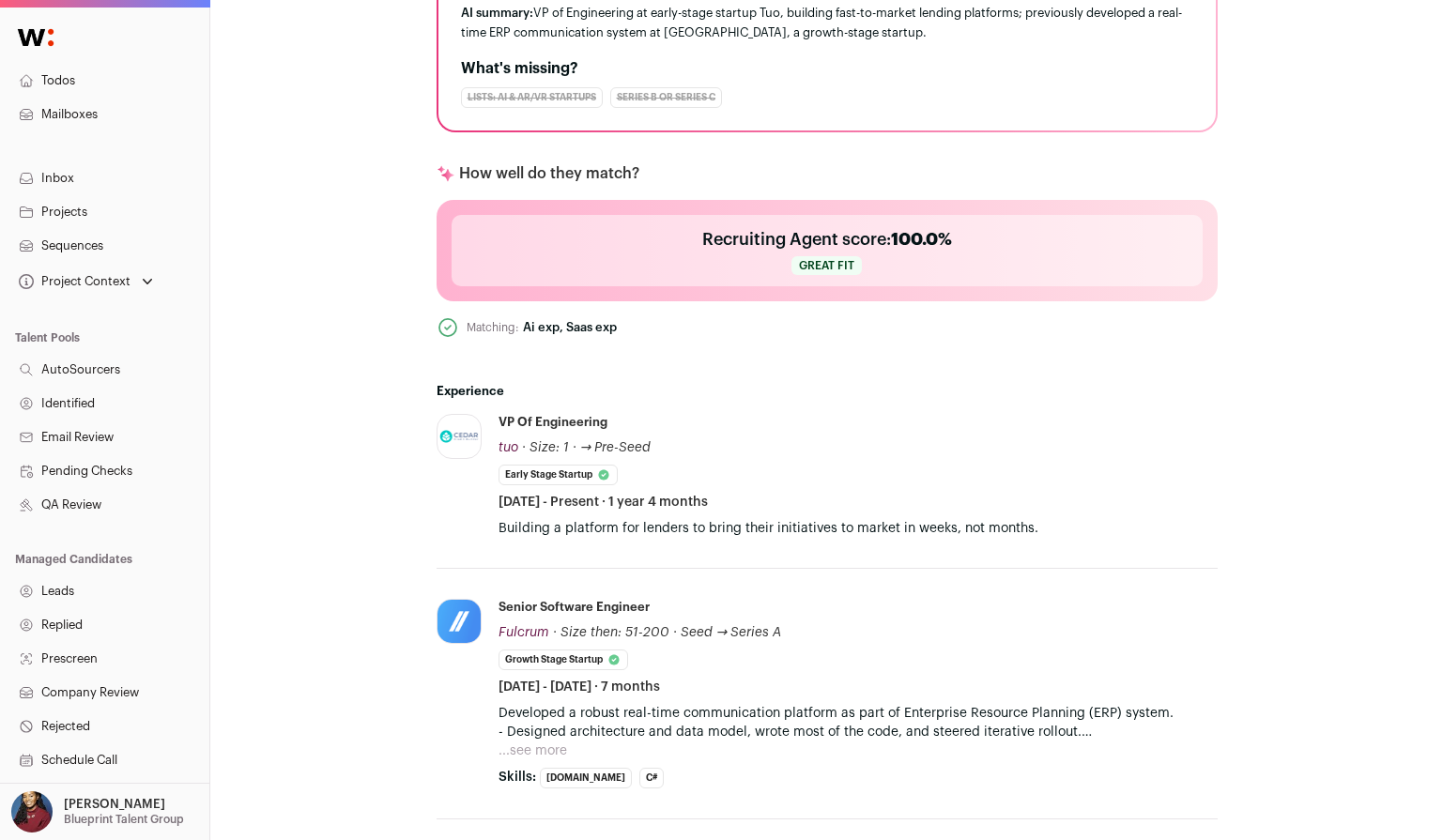
scroll to position [673, 0]
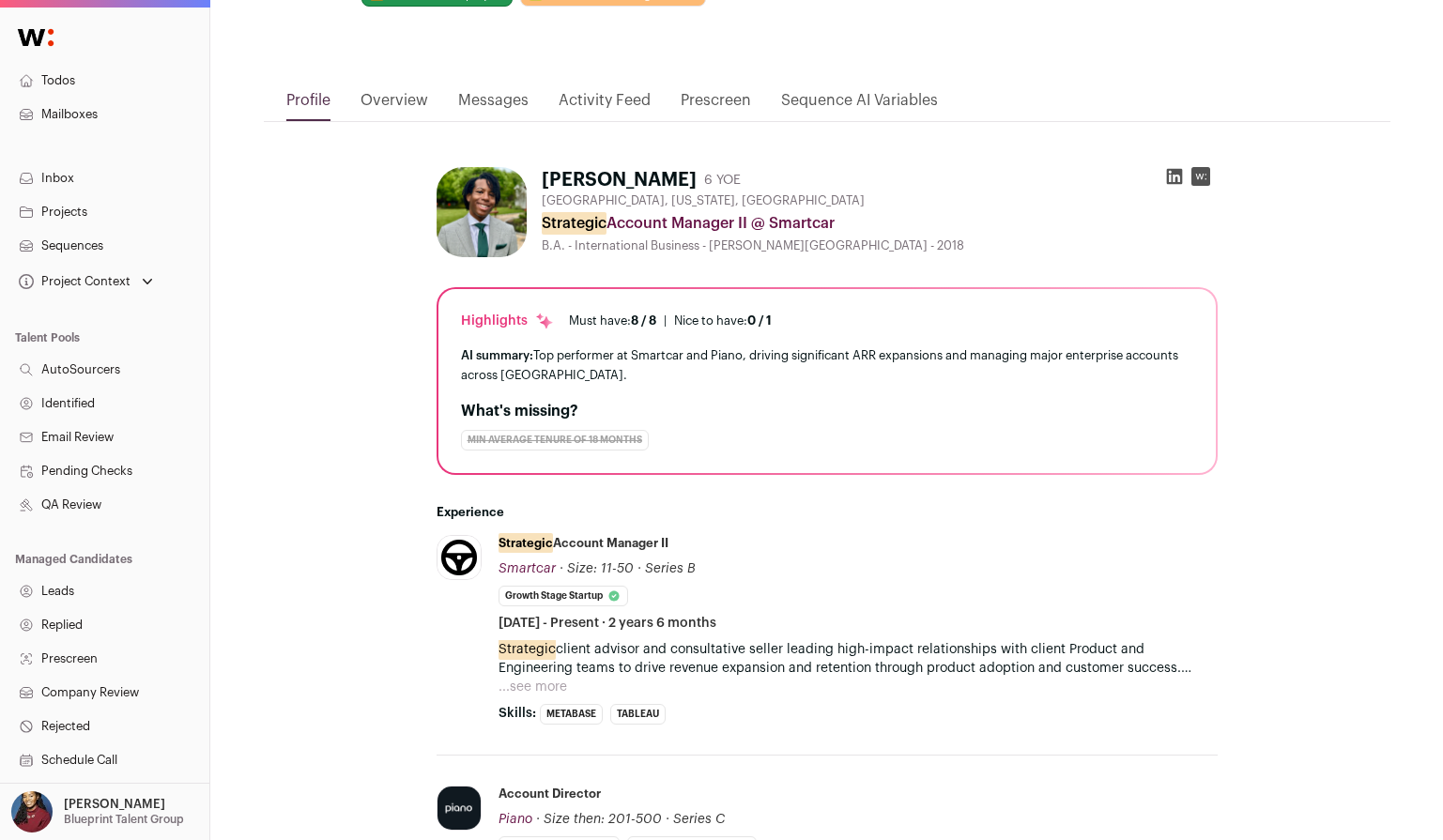
scroll to position [78, 0]
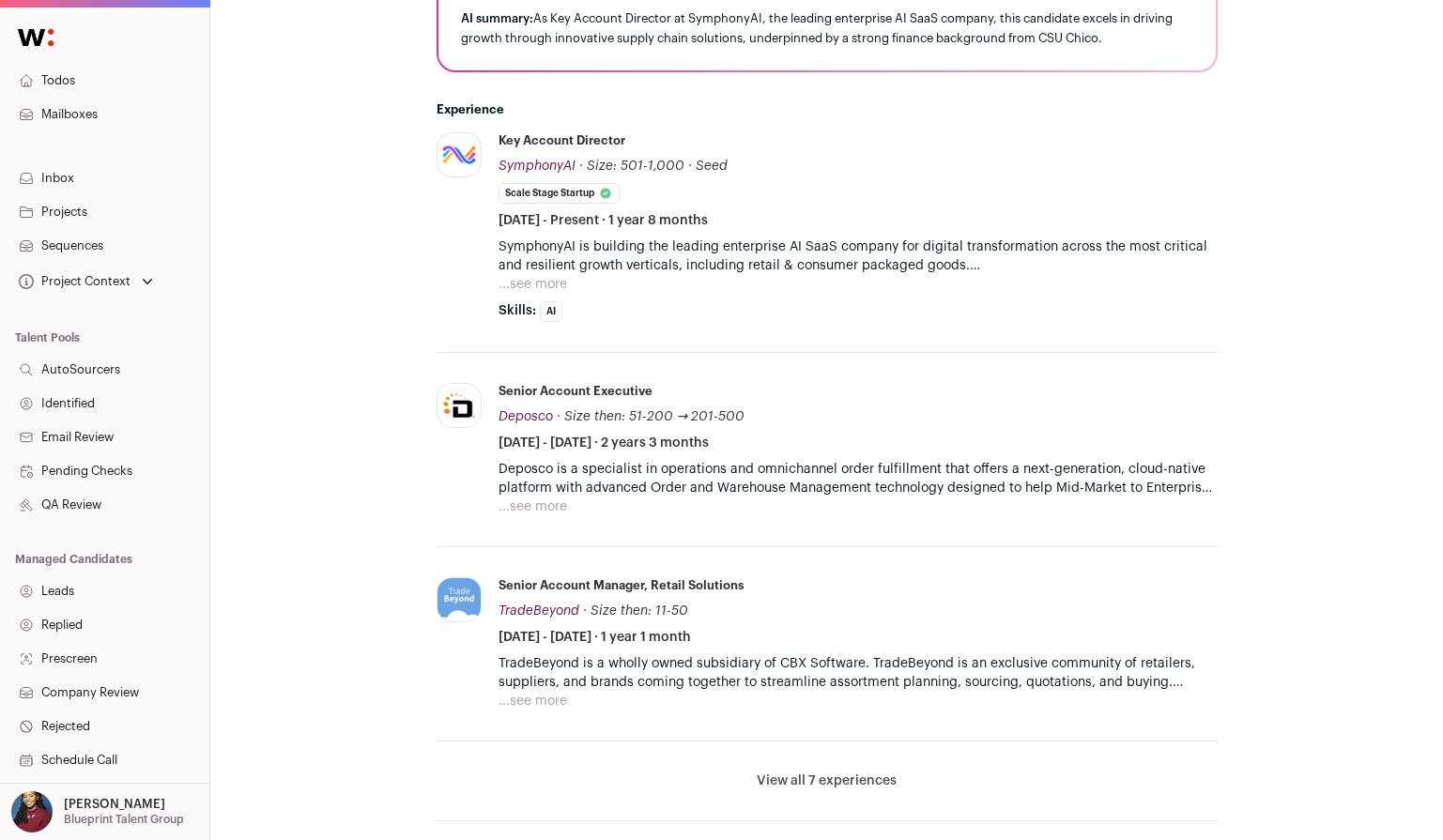
scroll to position [511, 0]
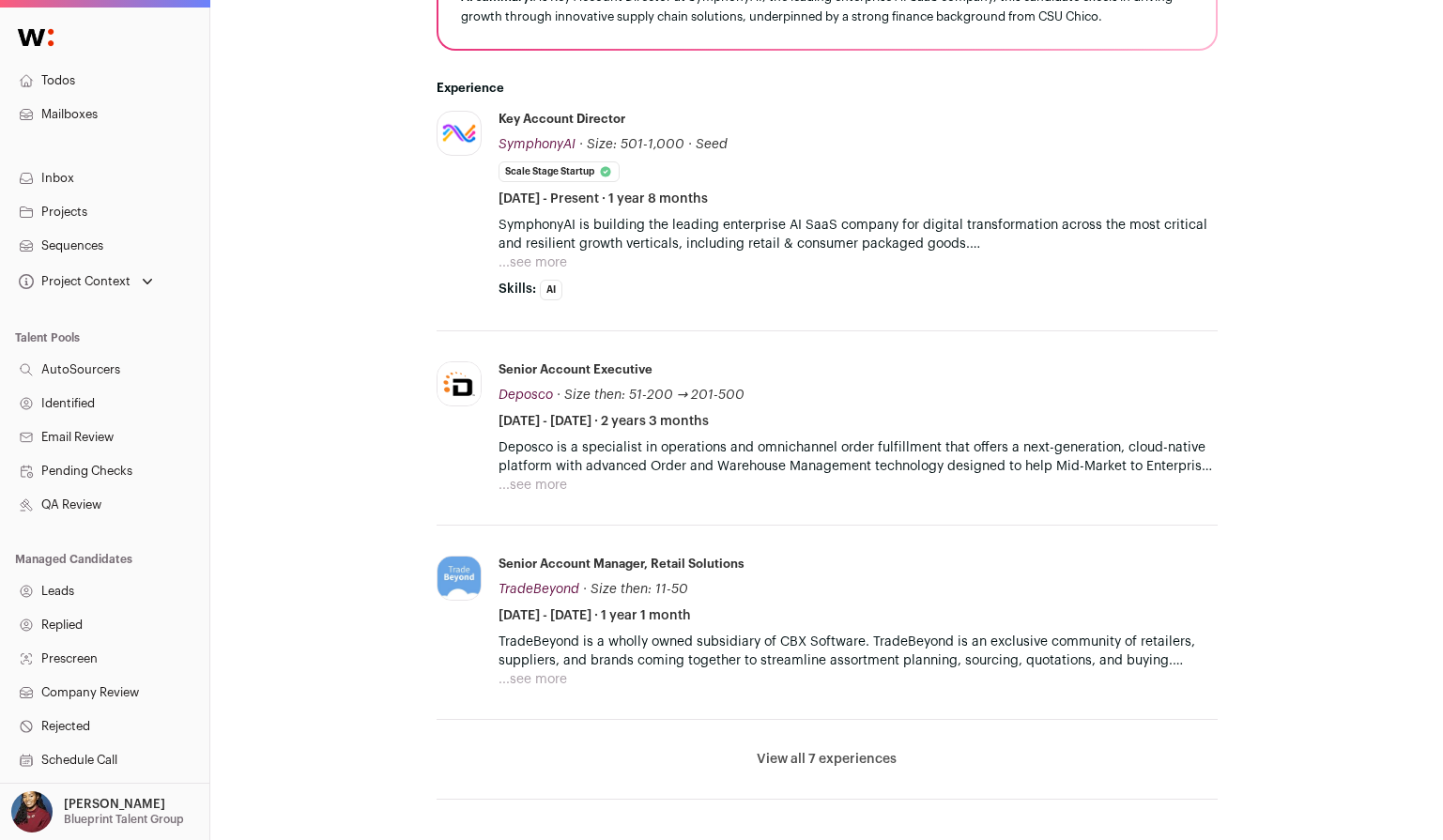
click at [841, 752] on button "View all 7 experiences" at bounding box center [826, 759] width 140 height 18
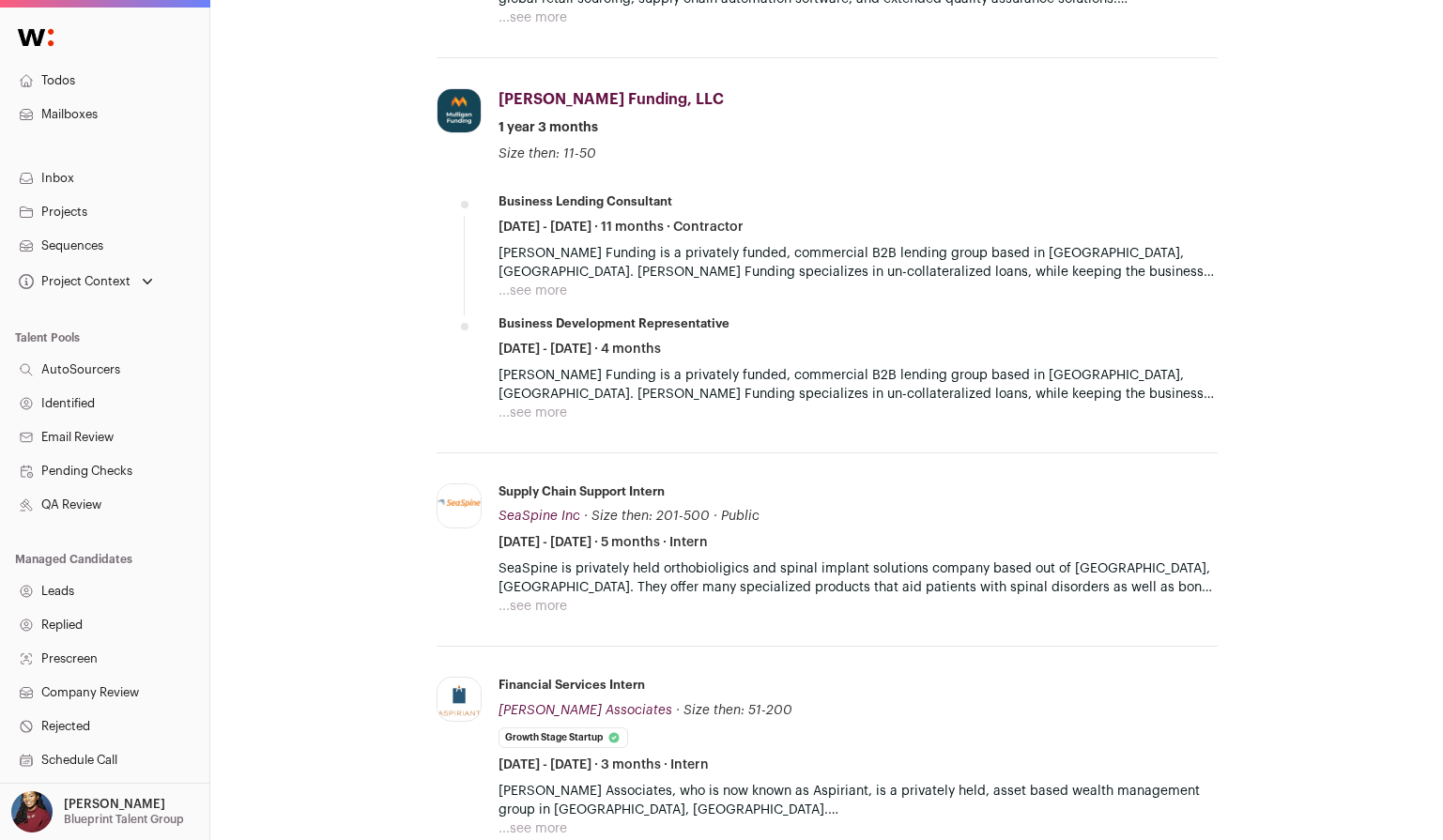
scroll to position [1405, 0]
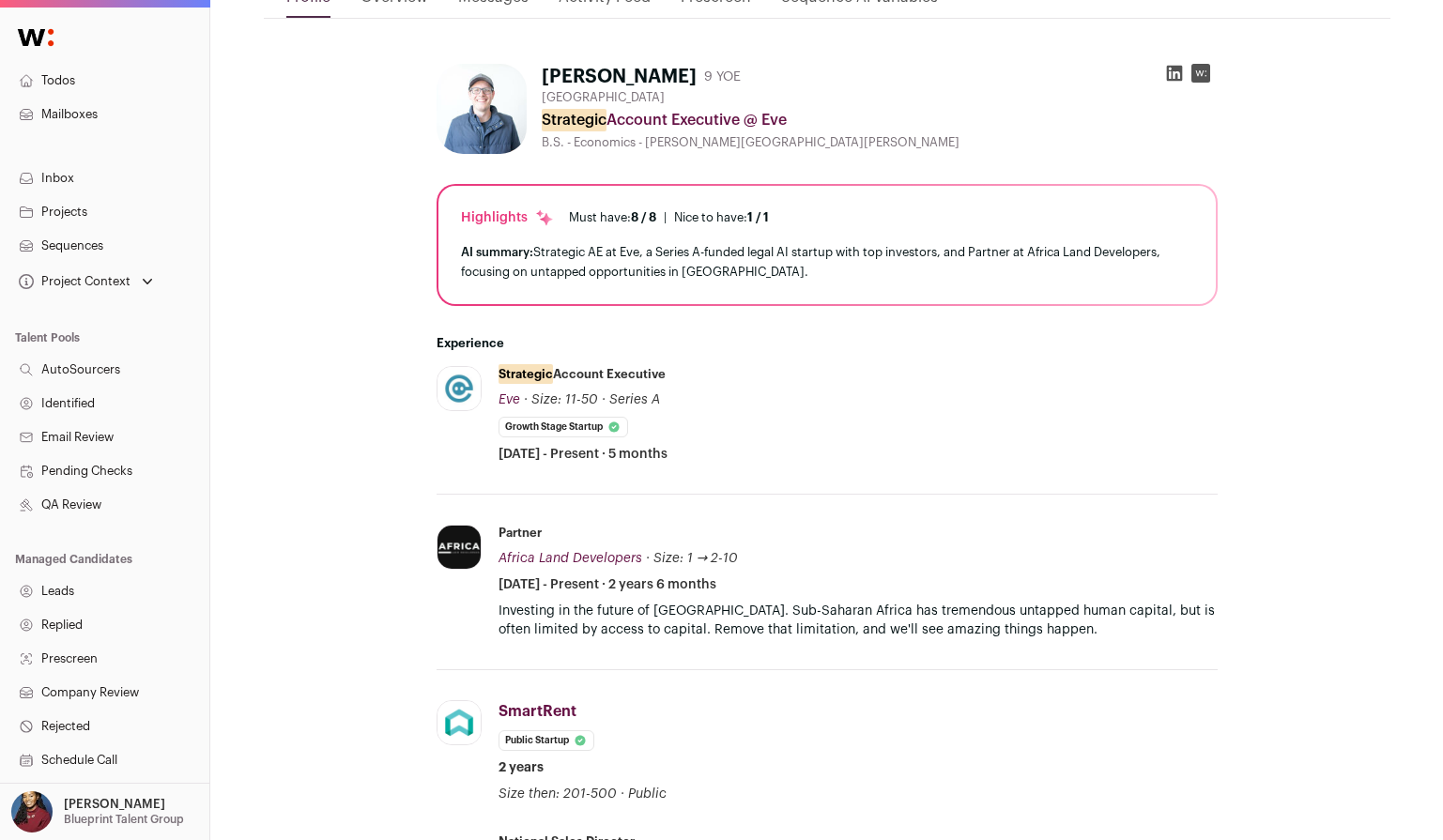
scroll to position [379, 0]
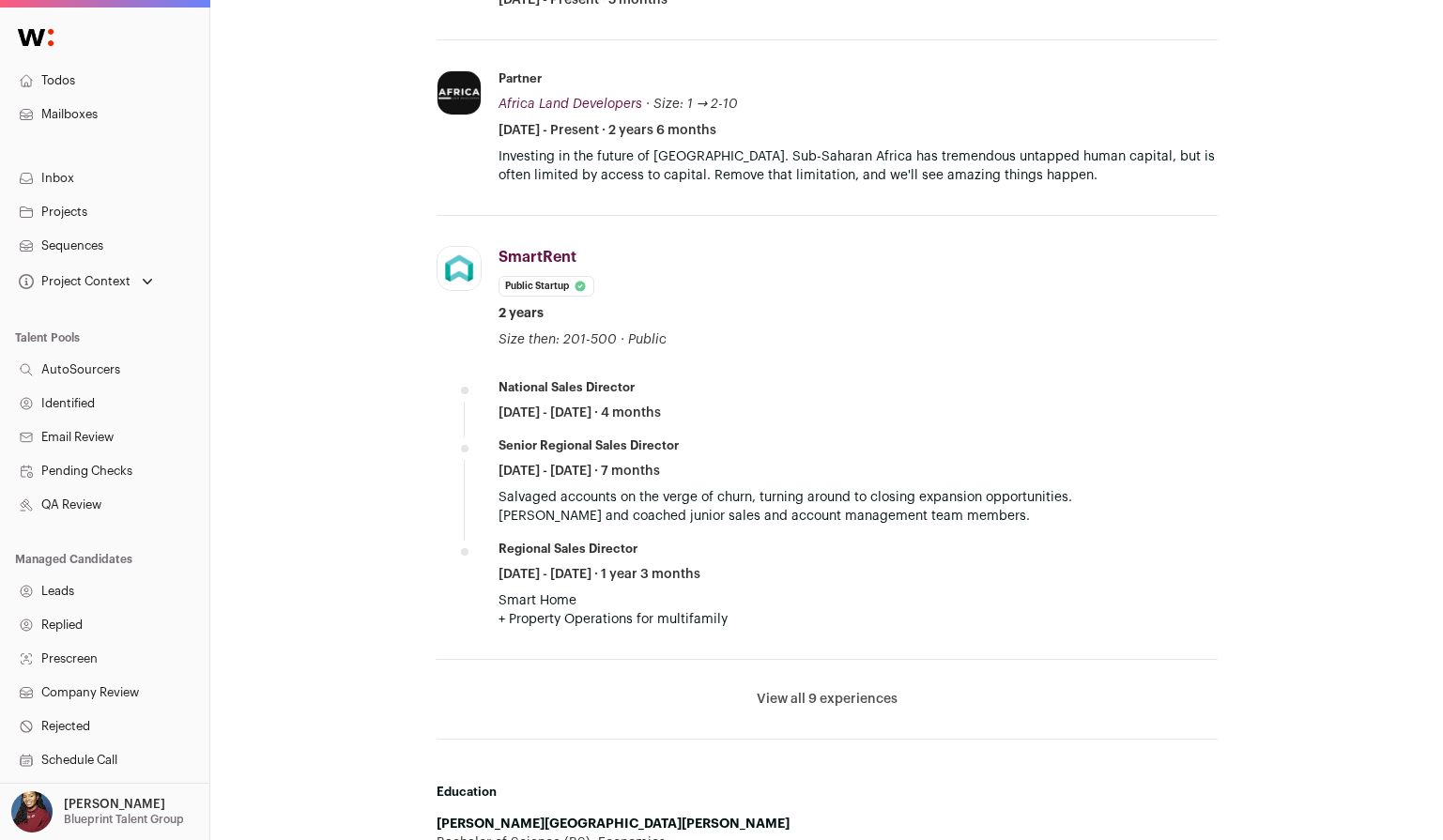
scroll to position [715, 0]
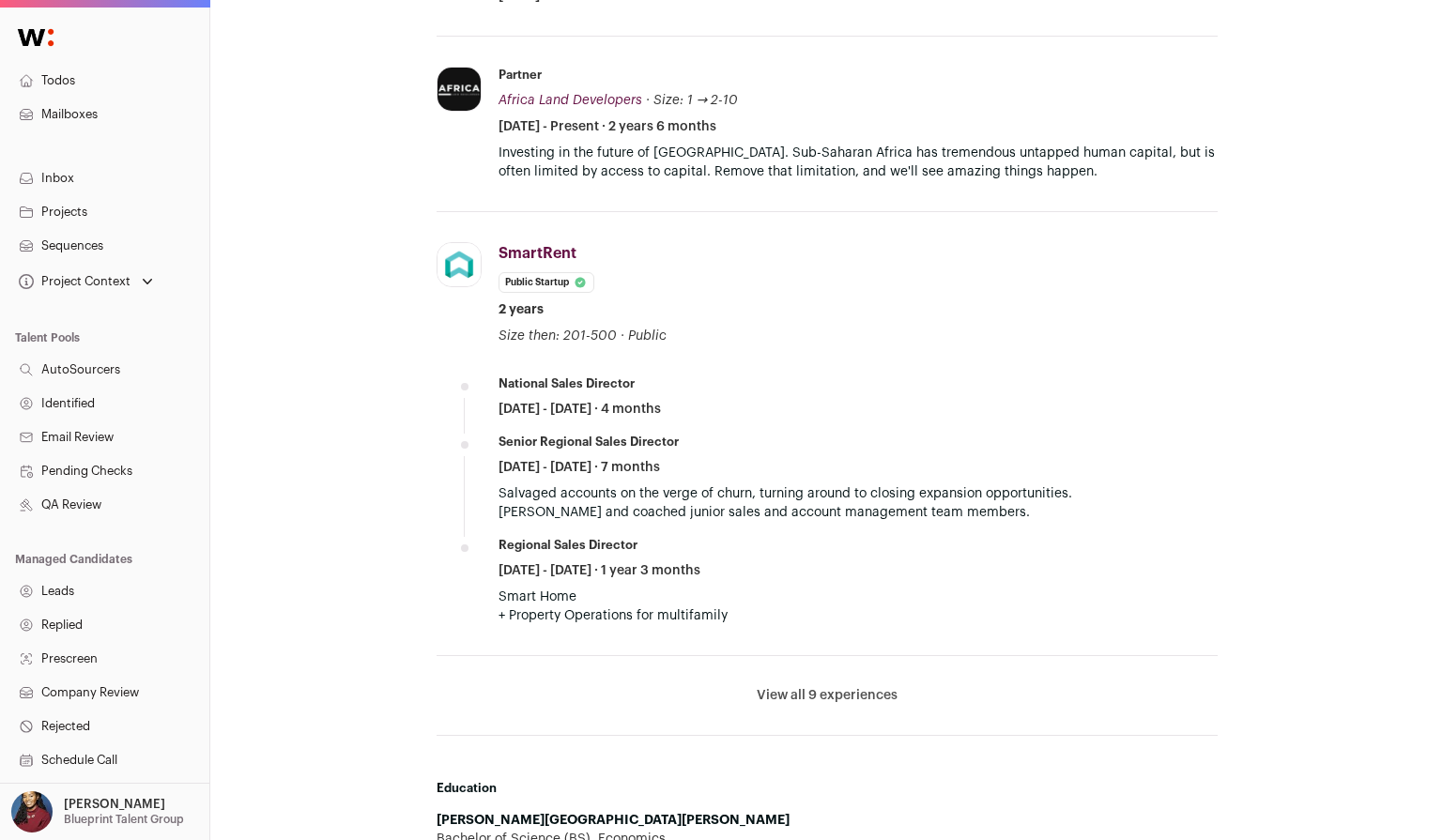
click at [799, 696] on button "View all 9 experiences" at bounding box center [827, 694] width 141 height 18
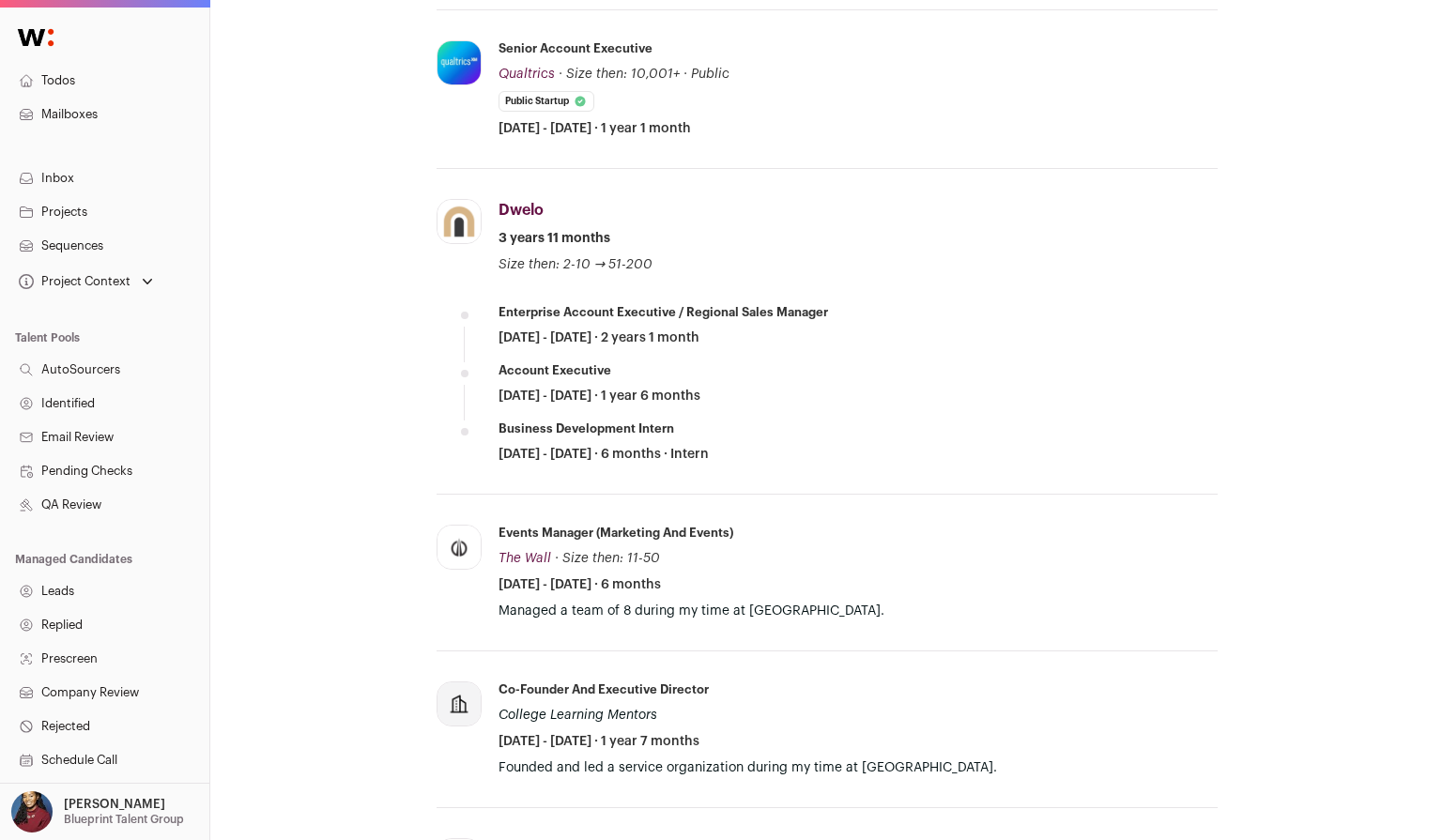
scroll to position [1898, 0]
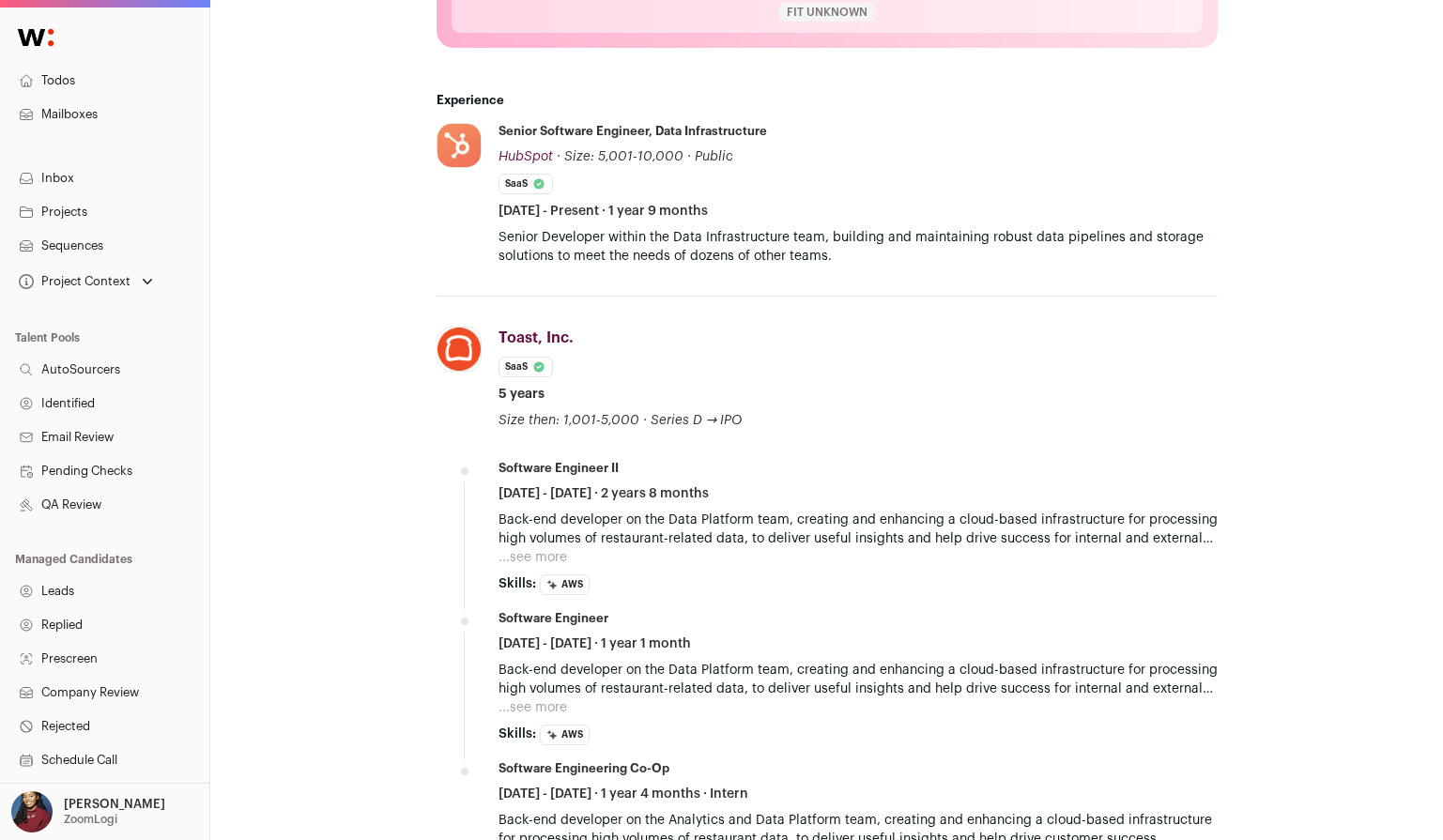
scroll to position [738, 0]
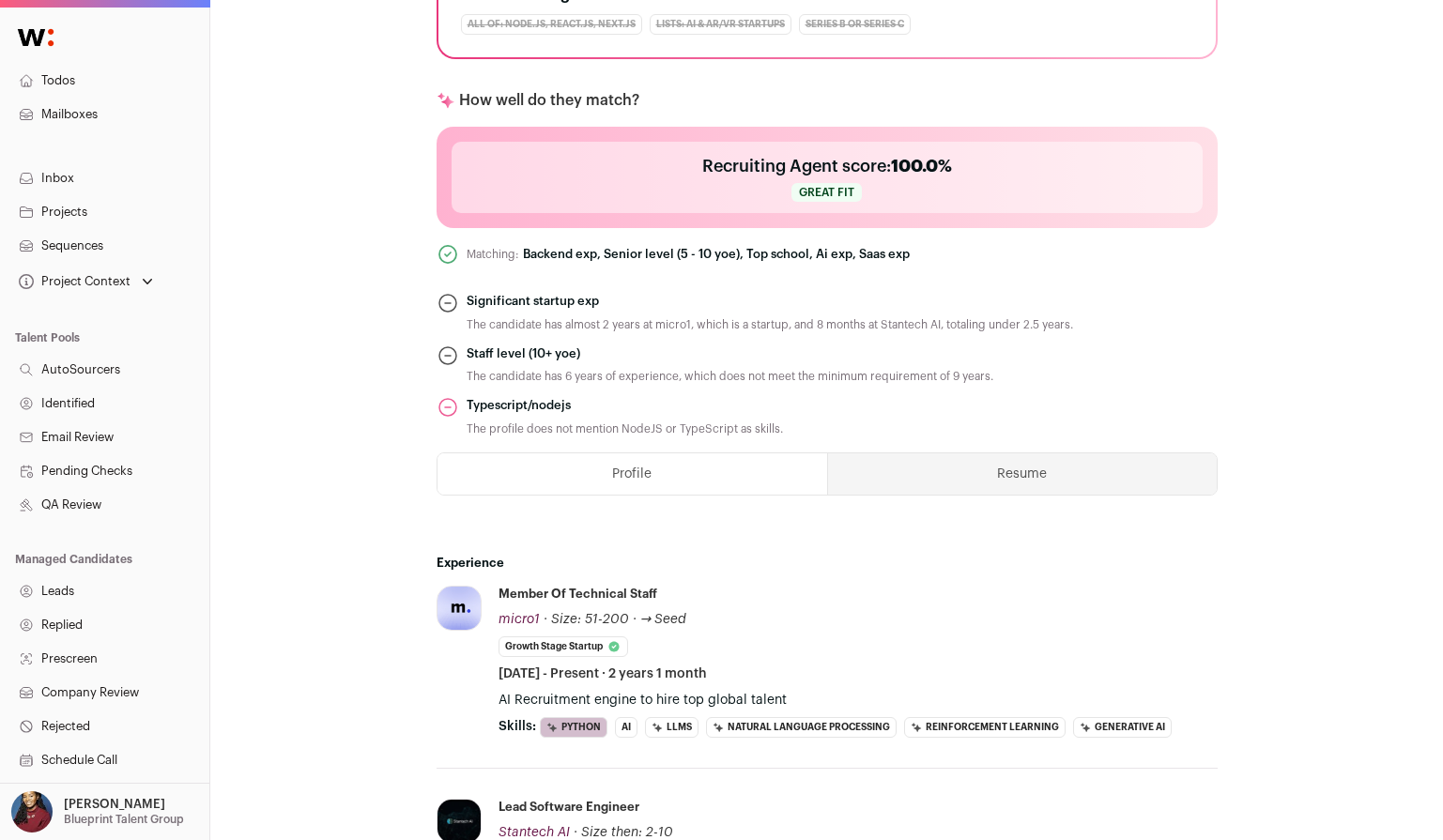
scroll to position [264, 0]
